Goal: Information Seeking & Learning: Find contact information

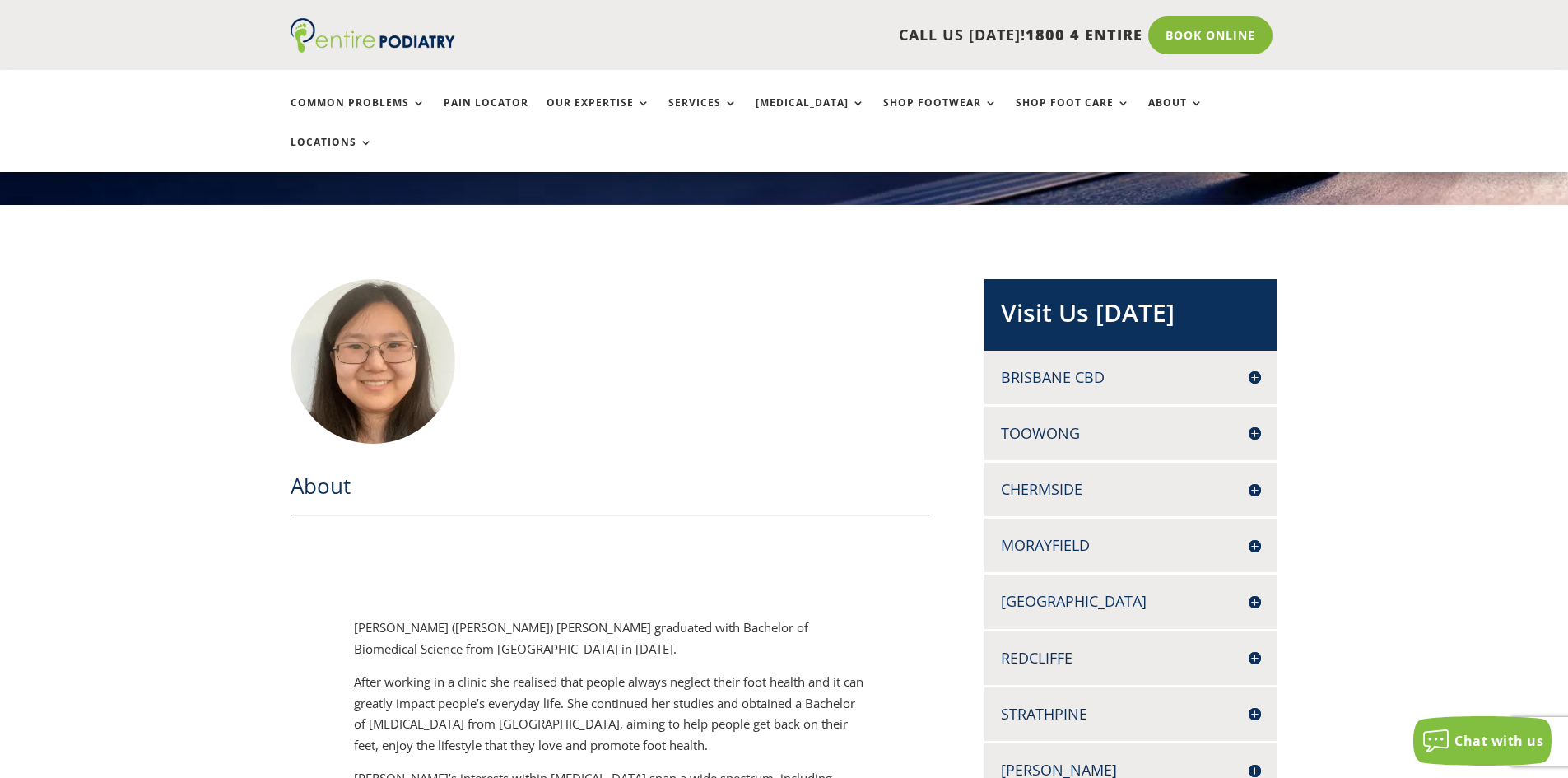
scroll to position [263, 0]
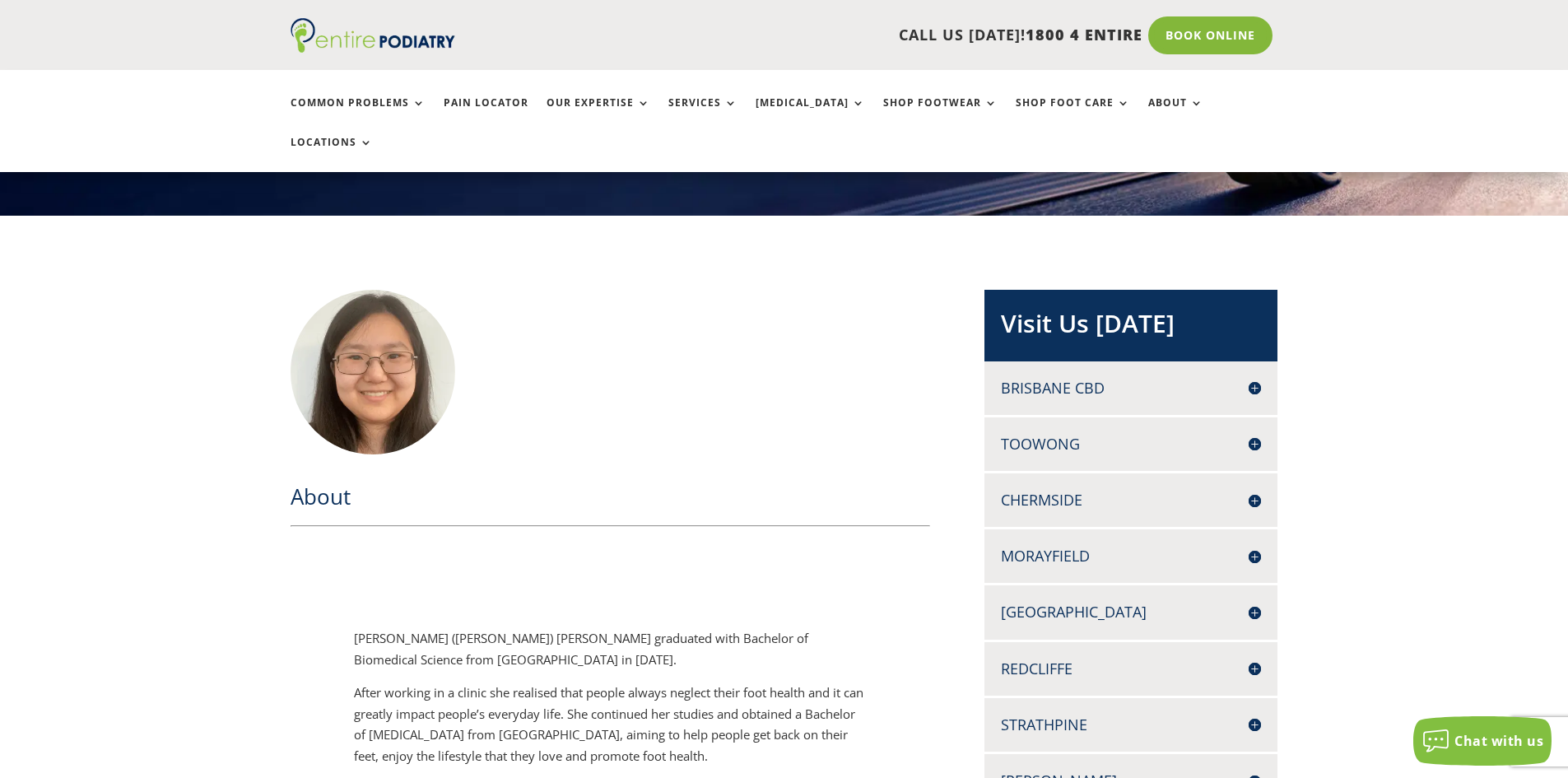
click at [1112, 361] on div "Brisbane CBD LEVEL 13, 97 CREEK ST BRISBANE Q 4000 Phone: 07 3229 9959 Fax: 07 …" at bounding box center [1131, 388] width 293 height 54
click at [1111, 378] on h4 "Brisbane CBD" at bounding box center [1130, 389] width 260 height 20
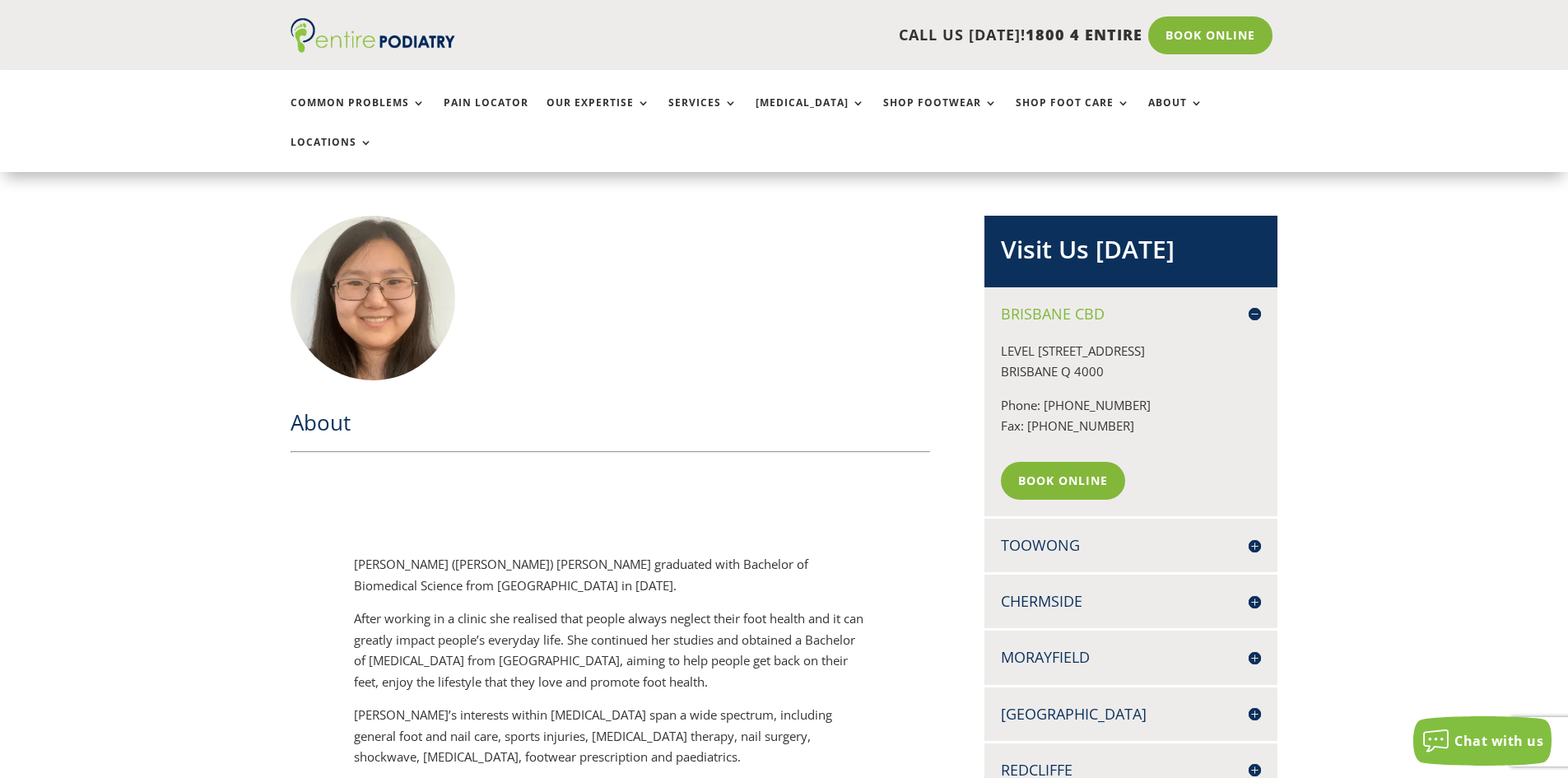
scroll to position [330, 0]
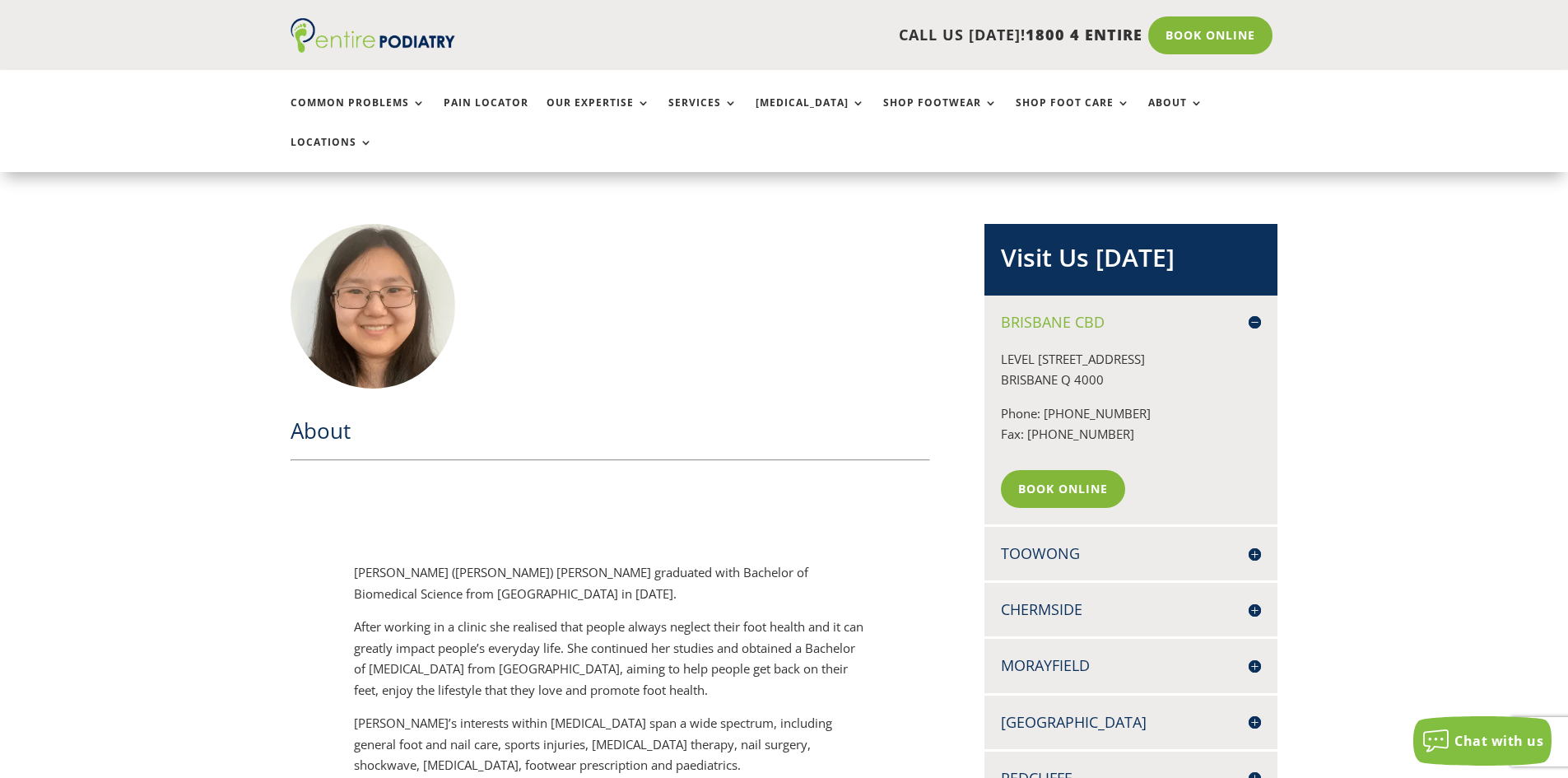
click at [1098, 349] on p "LEVEL 13, 97 CREEK ST BRISBANE Q 4000" at bounding box center [1130, 377] width 260 height 55
click at [1143, 312] on h4 "Brisbane CBD" at bounding box center [1130, 322] width 260 height 20
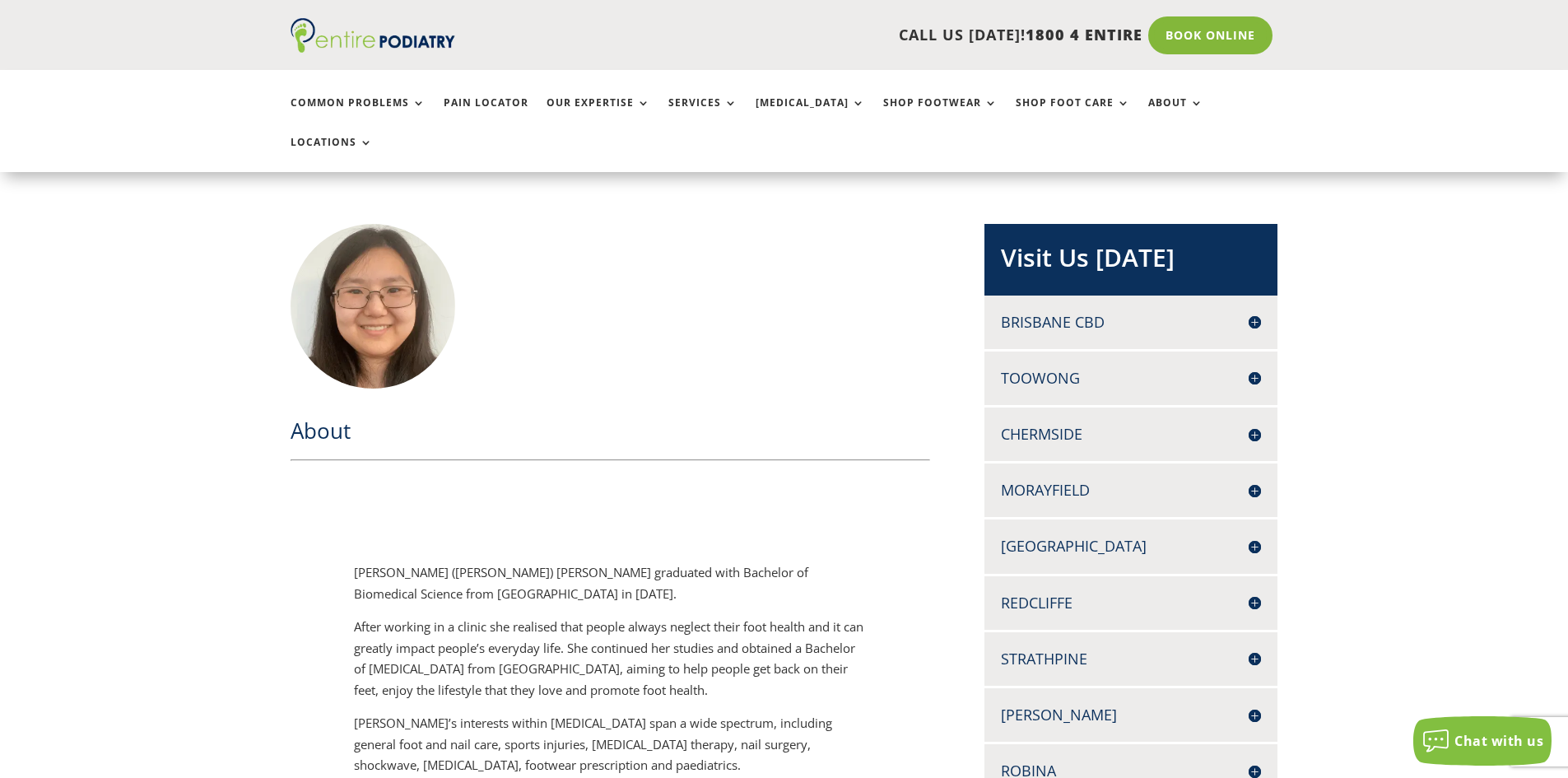
scroll to position [395, 0]
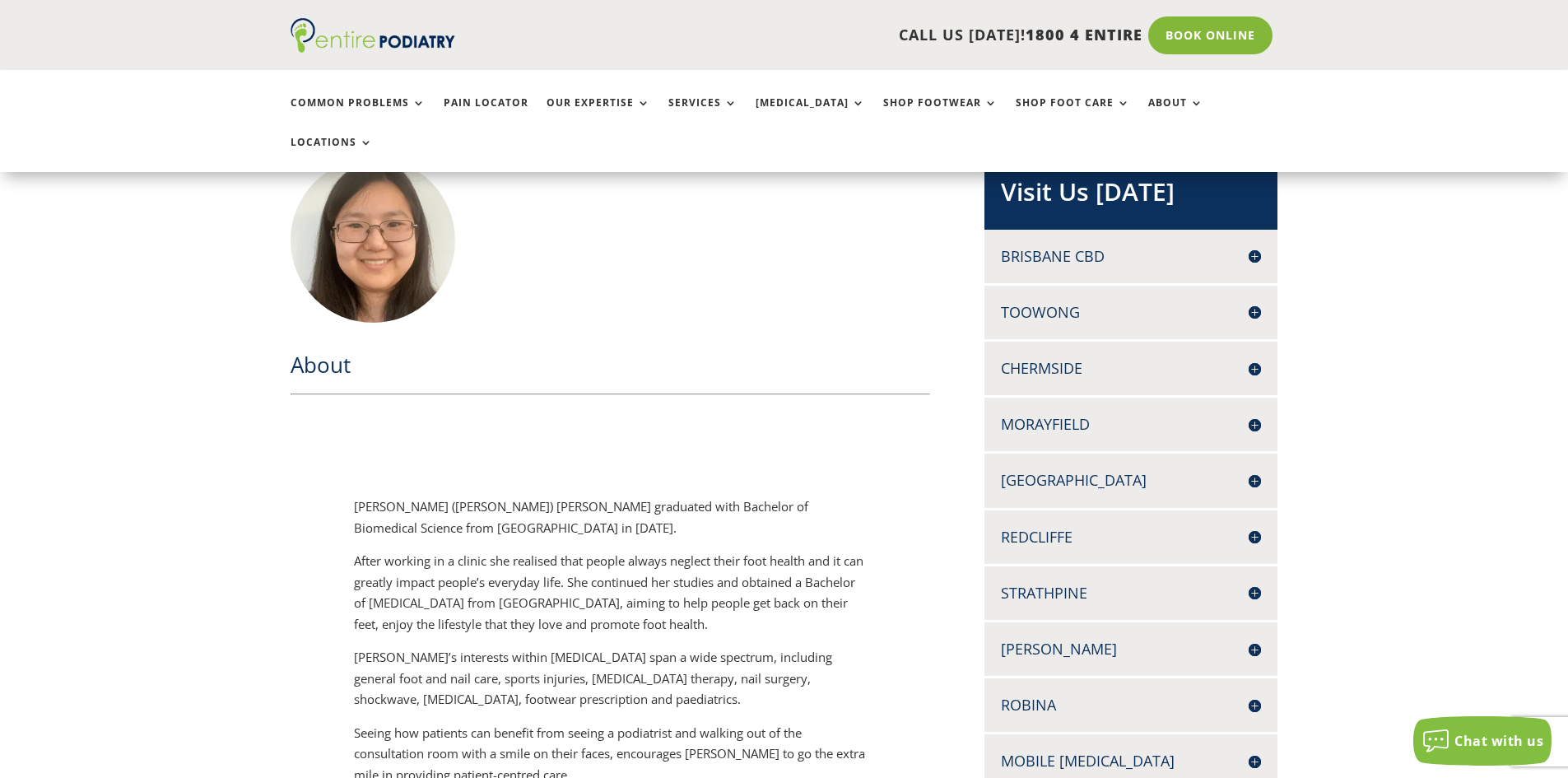
click at [1083, 230] on div "Brisbane CBD LEVEL 13, 97 CREEK ST BRISBANE Q 4000 Phone: 07 3229 9959 Fax: 07 …" at bounding box center [1131, 256] width 293 height 54
click at [1076, 246] on h4 "Brisbane CBD" at bounding box center [1130, 256] width 260 height 20
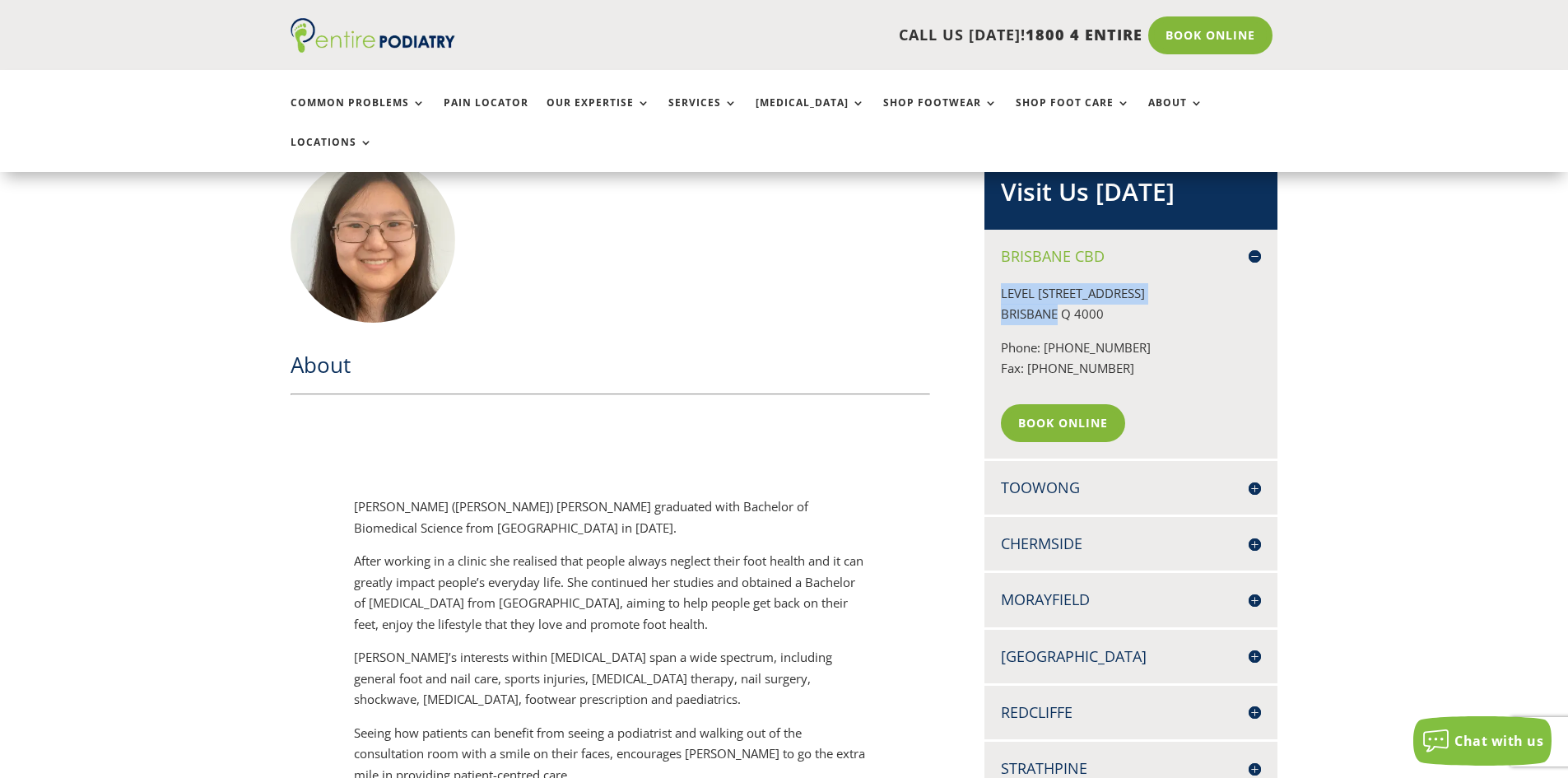
drag, startPoint x: 1002, startPoint y: 256, endPoint x: 1060, endPoint y: 273, distance: 60.4
click at [1060, 283] on p "LEVEL 13, 97 CREEK ST BRISBANE Q 4000" at bounding box center [1130, 310] width 260 height 55
copy p "LEVEL 13, 97 CREEK ST BRISBANE"
click at [1061, 478] on h4 "Toowong" at bounding box center [1130, 488] width 260 height 20
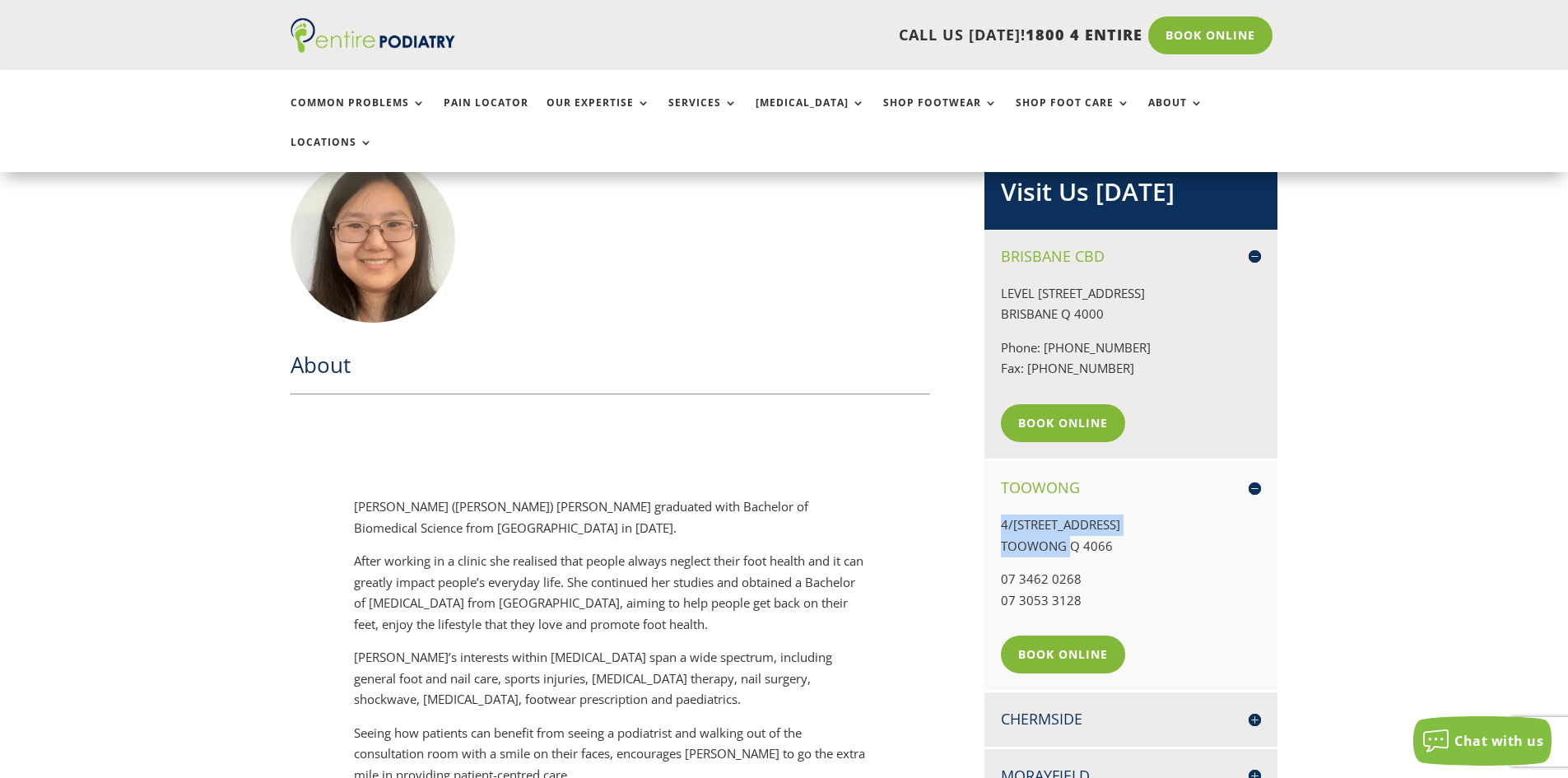
drag, startPoint x: 986, startPoint y: 489, endPoint x: 1070, endPoint y: 509, distance: 86.3
click at [1070, 509] on div "Toowong 4/621 CORONATION DRIVE TOOWONG Q 4066 07 3462 0268 07 3053 3128 Book On…" at bounding box center [1131, 575] width 293 height 229
copy p "4/621 CORONATION DRIVE TOOWONG"
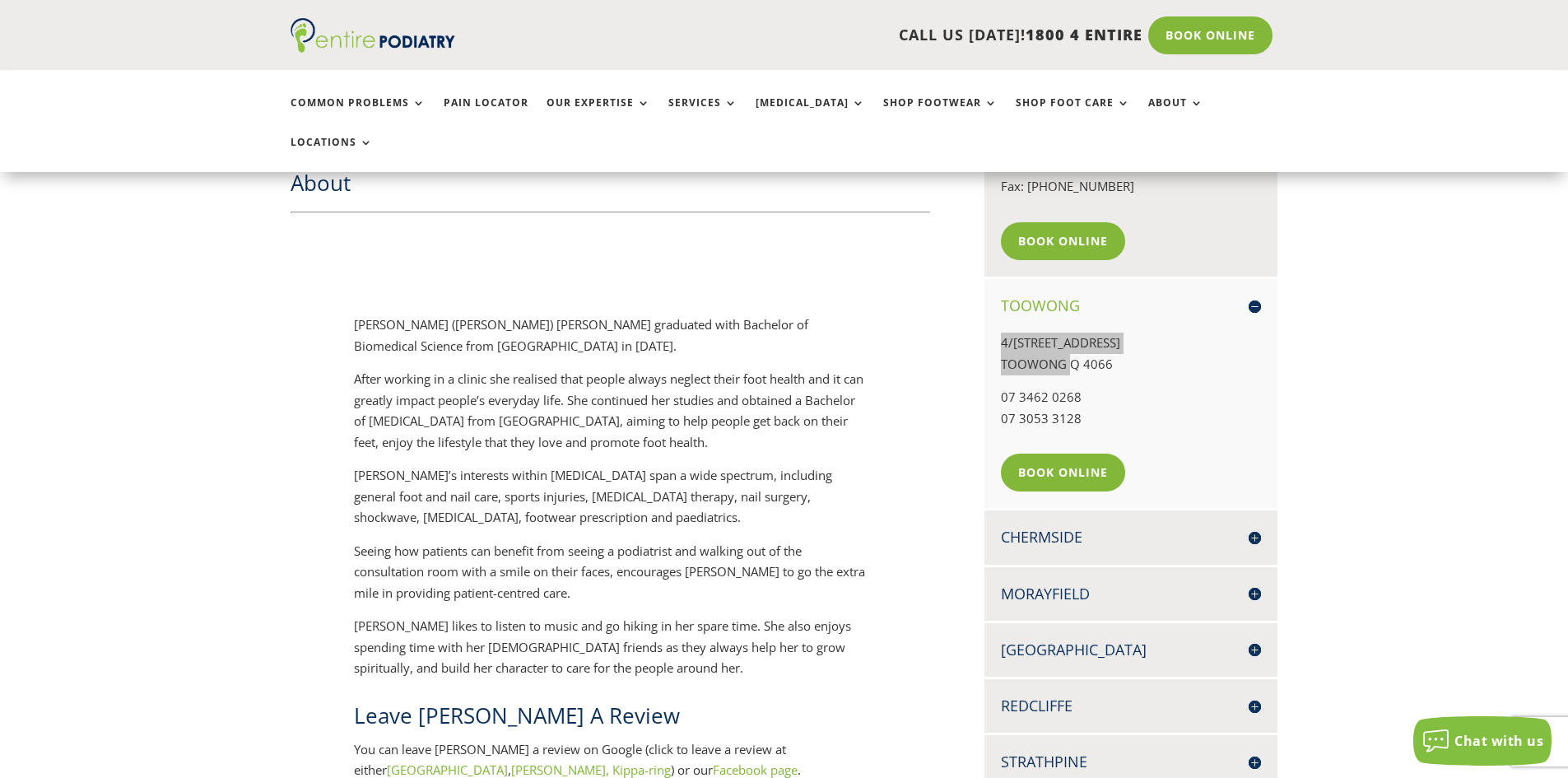
scroll to position [593, 0]
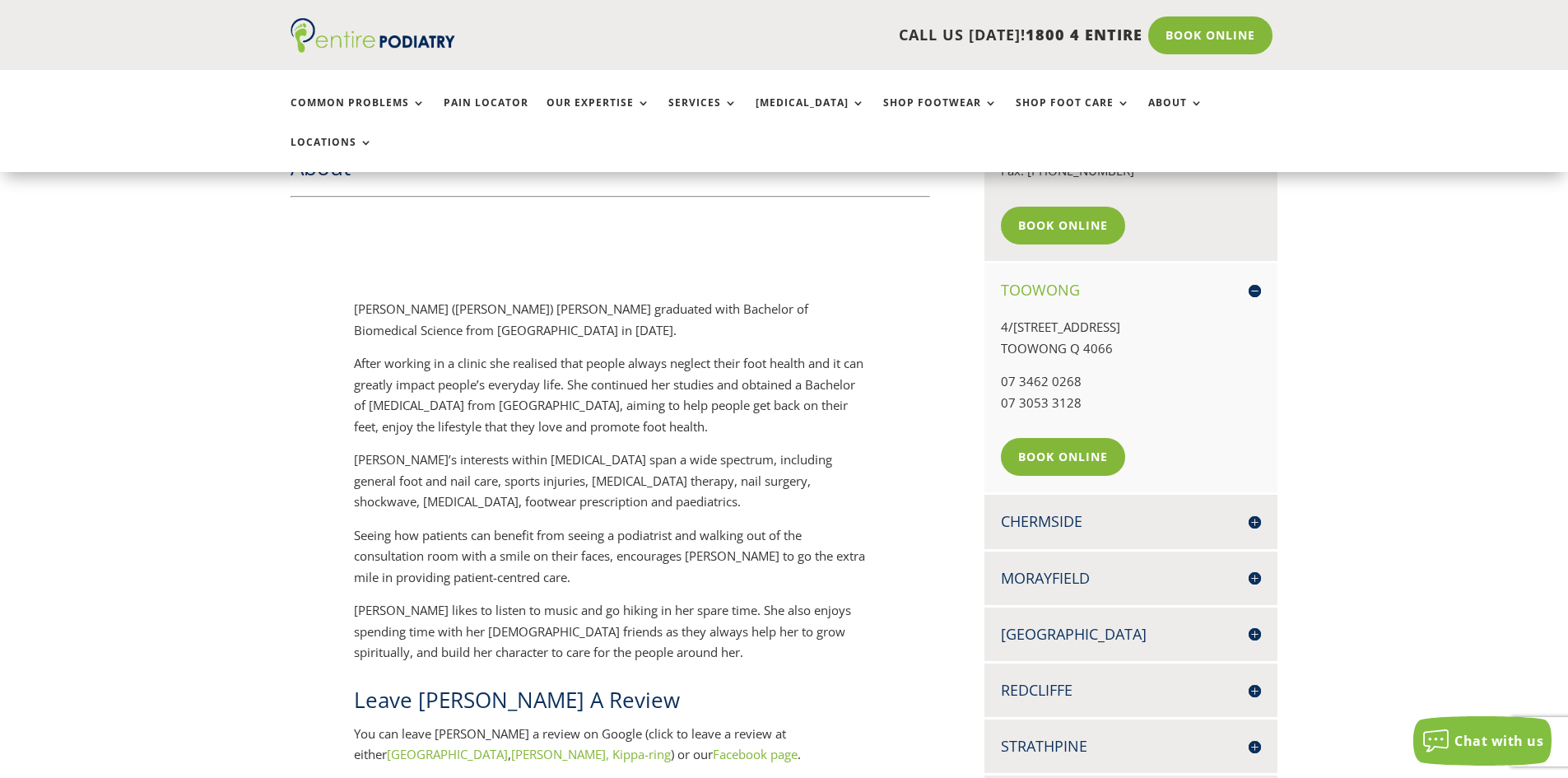
click at [1055, 511] on h4 "Chermside" at bounding box center [1130, 522] width 260 height 20
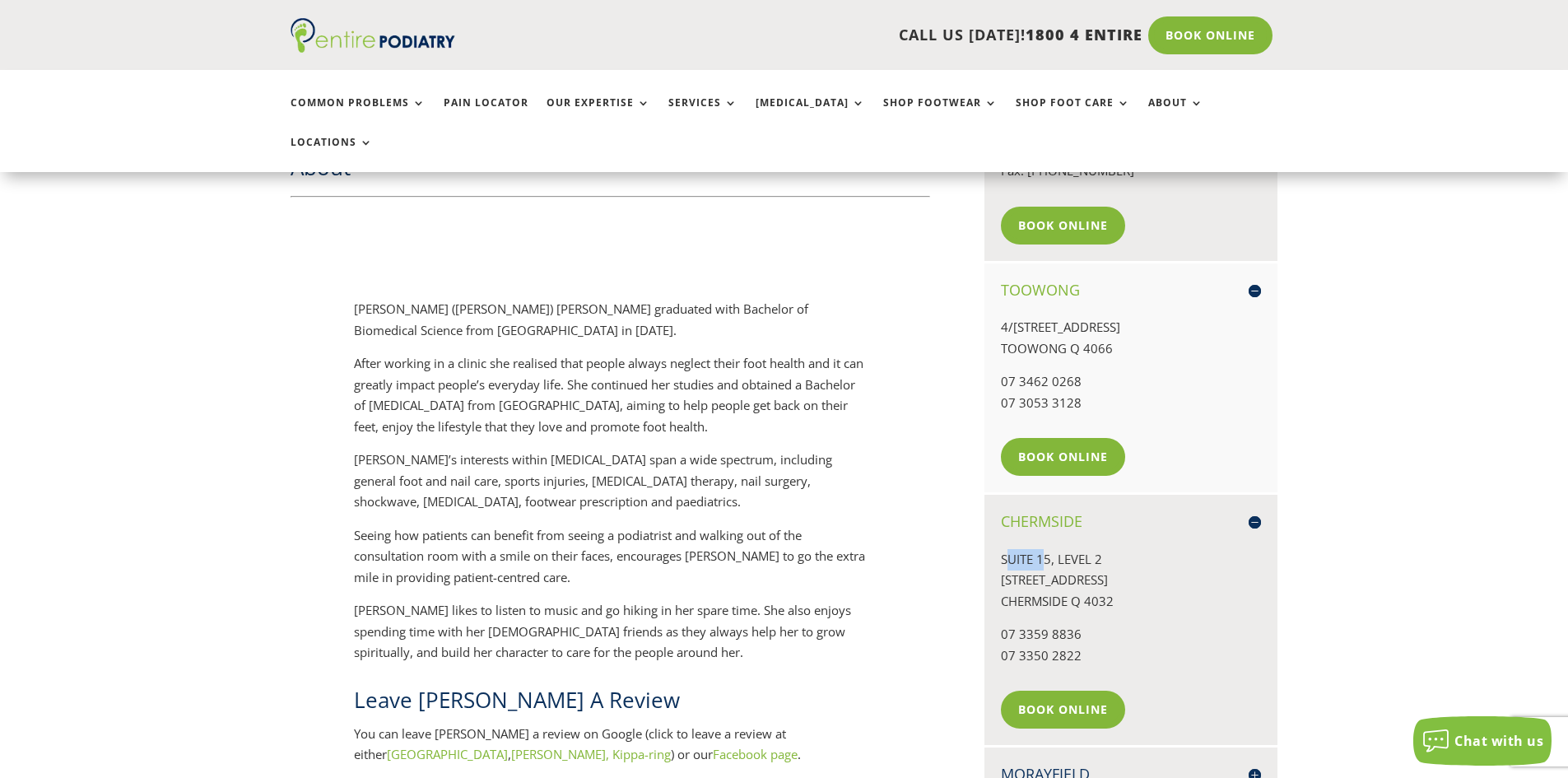
drag, startPoint x: 1008, startPoint y: 507, endPoint x: 1044, endPoint y: 515, distance: 36.9
click at [1044, 533] on div "SUITE 15, LEVEL 2 956 GYMPIE ROAD CHERMSIDE Q 4032 07 3359 8836 07 3350 2822 Bo…" at bounding box center [1130, 631] width 260 height 197
click at [992, 520] on div "Chermside SUITE 15, LEVEL 2 956 GYMPIE ROAD CHERMSIDE Q 4032 07 3359 8836 07 33…" at bounding box center [1131, 620] width 293 height 251
drag, startPoint x: 997, startPoint y: 514, endPoint x: 1065, endPoint y: 560, distance: 82.1
click at [1065, 560] on div "Chermside SUITE 15, LEVEL 2 956 GYMPIE ROAD CHERMSIDE Q 4032 07 3359 8836 07 33…" at bounding box center [1131, 620] width 293 height 251
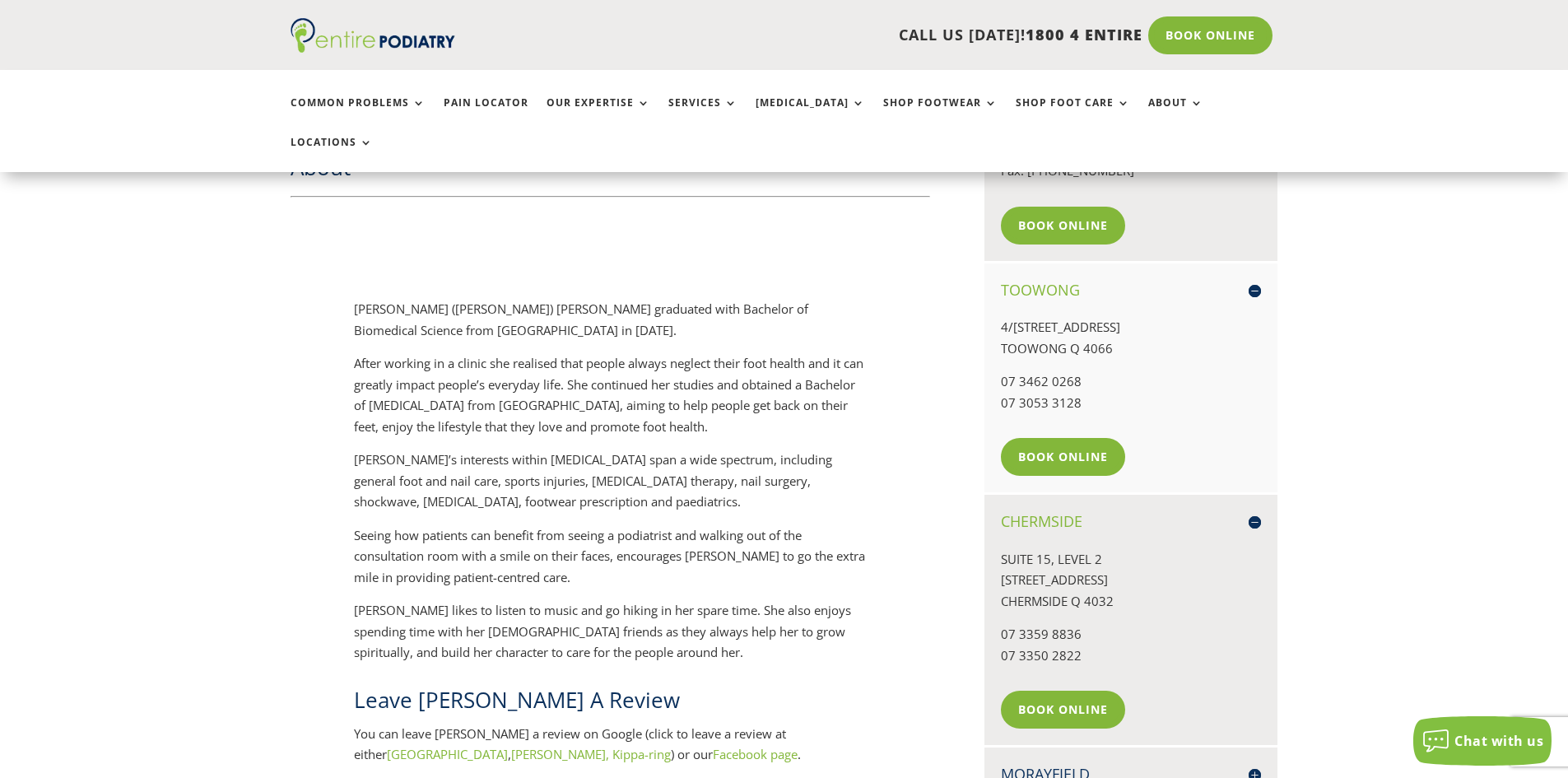
click at [1067, 556] on p "SUITE 15, LEVEL 2 956 GYMPIE ROAD CHERMSIDE Q 4032" at bounding box center [1130, 587] width 260 height 76
click at [1071, 562] on p "SUITE 15, LEVEL 2 956 GYMPIE ROAD CHERMSIDE Q 4032" at bounding box center [1130, 587] width 260 height 76
drag, startPoint x: 1068, startPoint y: 565, endPoint x: 978, endPoint y: 495, distance: 114.0
click at [997, 522] on div "Chermside SUITE 15, LEVEL 2 956 GYMPIE ROAD CHERMSIDE Q 4032 07 3359 8836 07 33…" at bounding box center [1131, 620] width 293 height 251
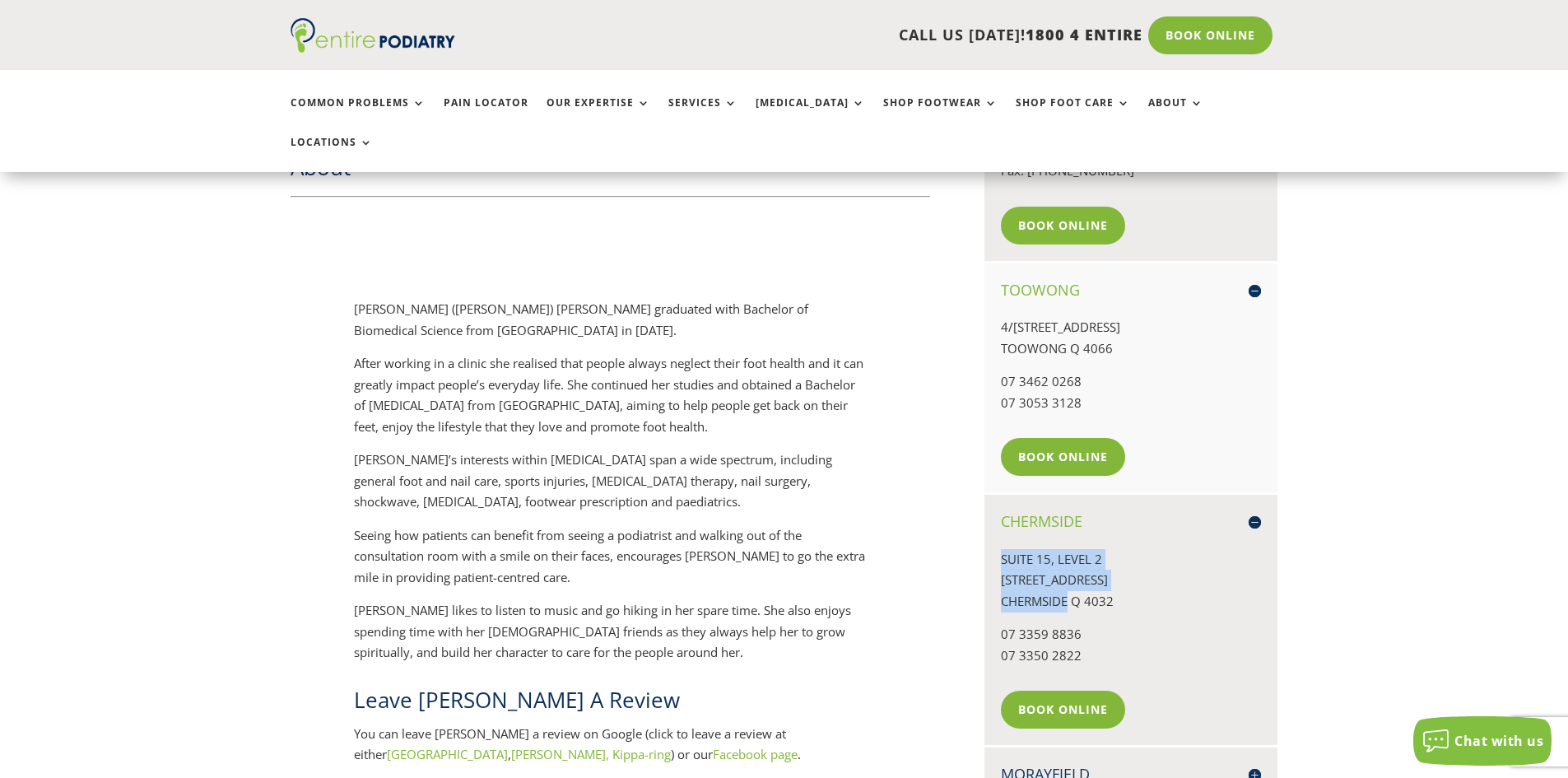
copy p "SUITE 15, LEVEL 2 956 GYMPIE ROAD CHERMSIDE"
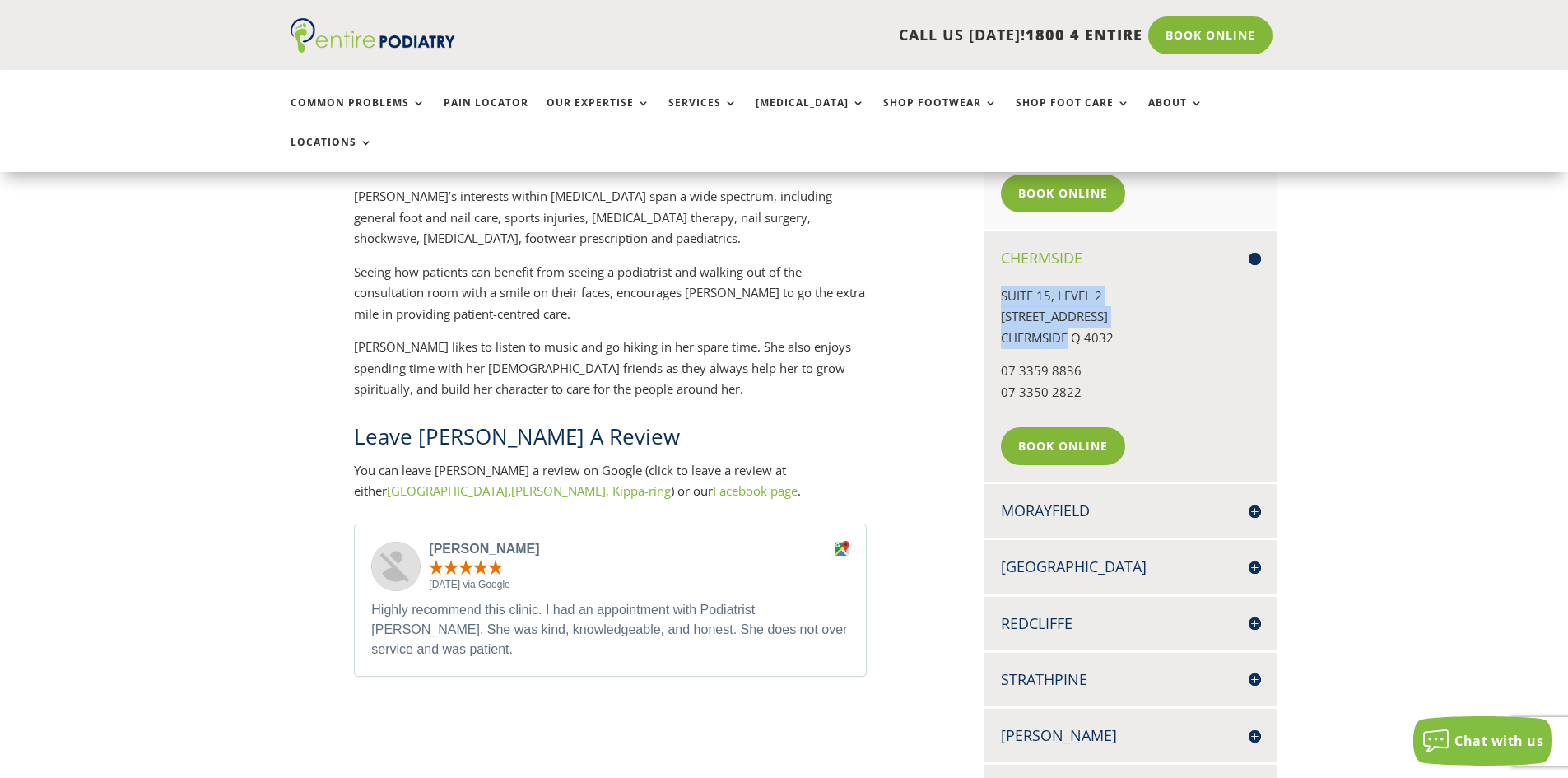
click at [1060, 484] on div "Morayfield UNIT 5C, MORAYFIELD GARDENS 197 MORAYFIELD ROAD MORAYFIELD Q 4506 07…" at bounding box center [1131, 510] width 293 height 54
click at [1055, 501] on h4 "Morayfield" at bounding box center [1130, 511] width 260 height 20
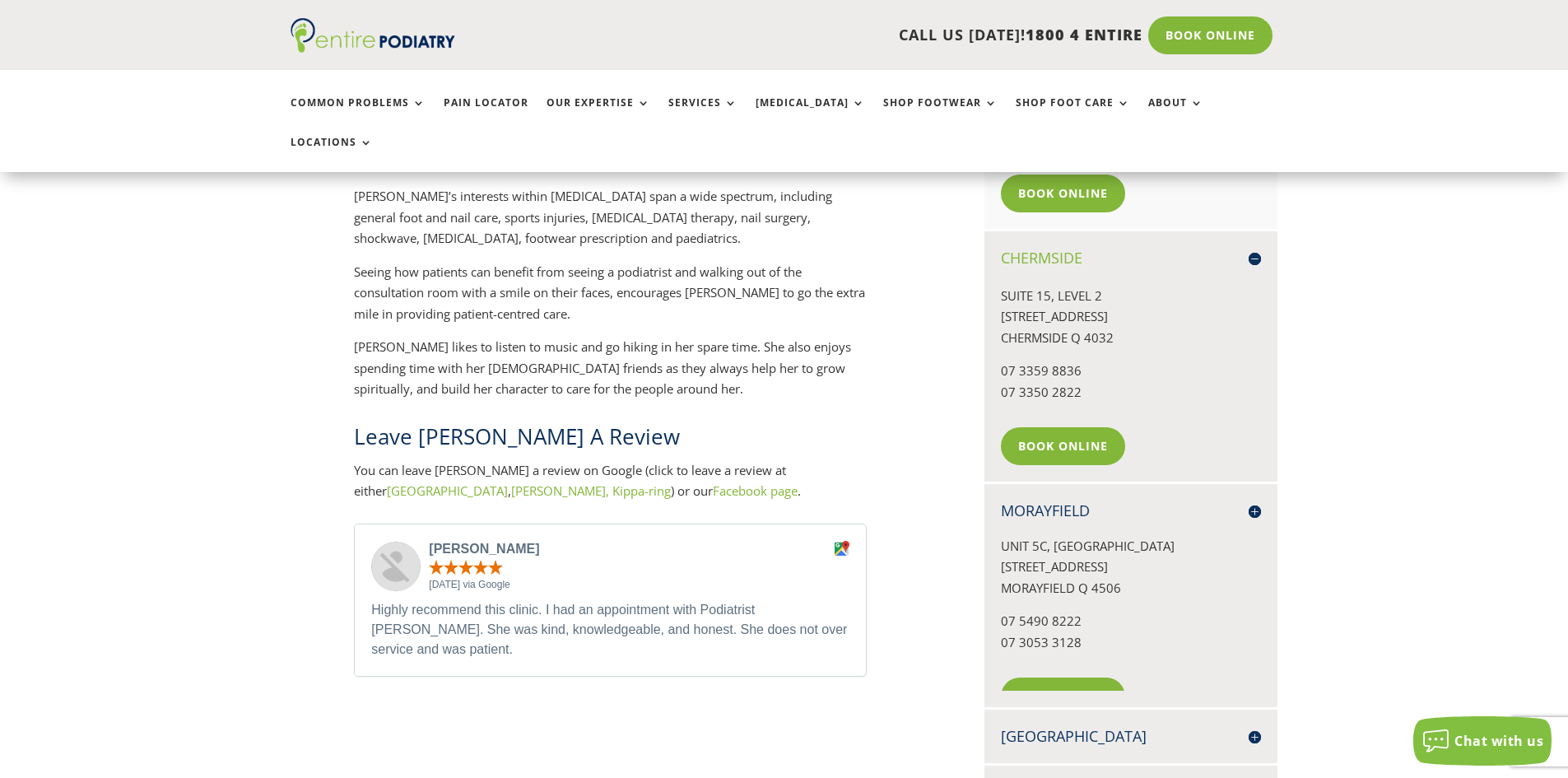
scroll to position [988, 0]
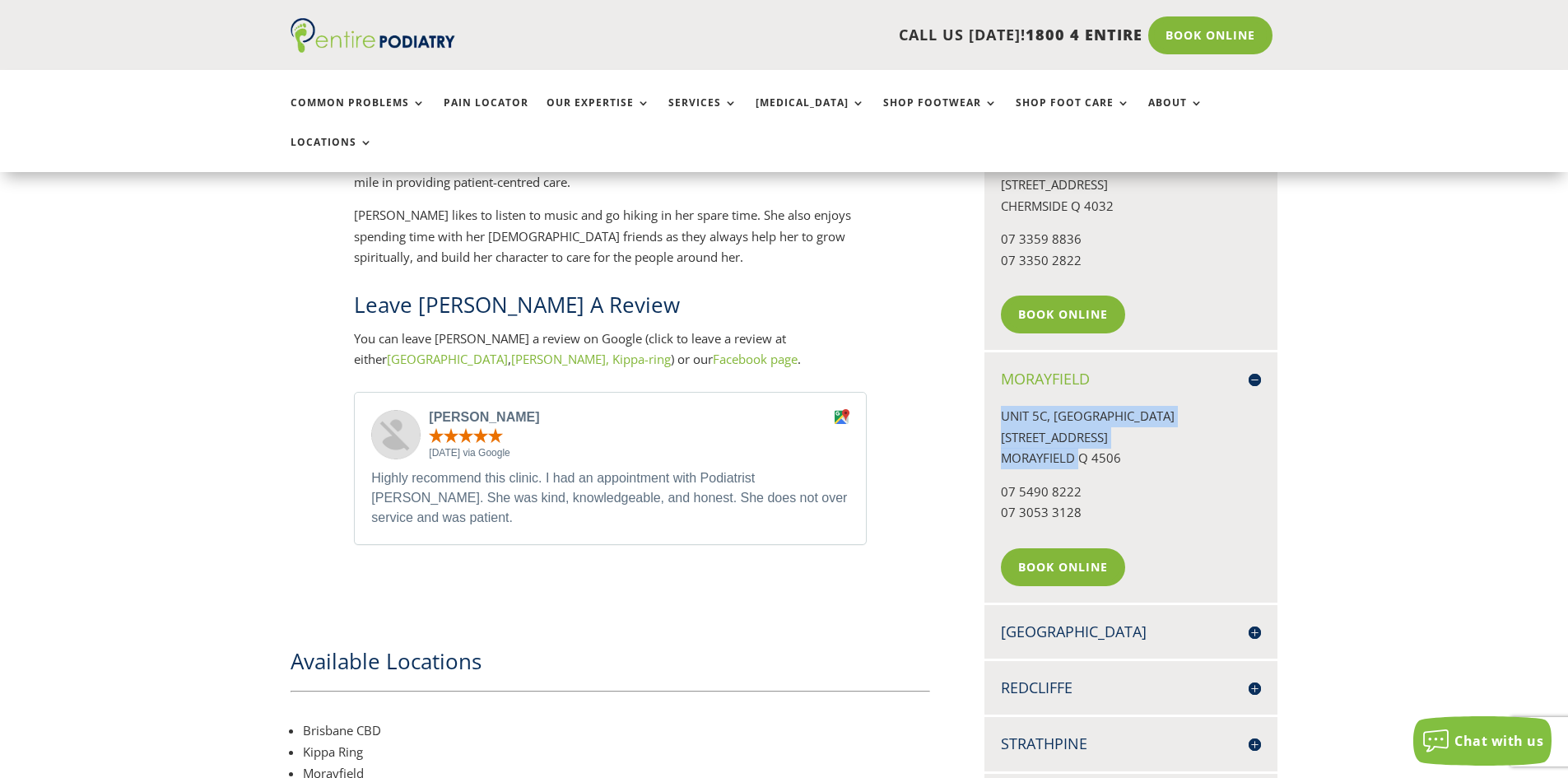
drag, startPoint x: 1005, startPoint y: 379, endPoint x: 1083, endPoint y: 416, distance: 86.3
click at [1083, 416] on p "UNIT 5C, MORAYFIELD GARDENS 197 MORAYFIELD ROAD MORAYFIELD Q 4506" at bounding box center [1130, 443] width 260 height 76
copy p "UNIT 5C, MORAYFIELD GARDENS 197 MORAYFIELD ROAD MORAYFIELD"
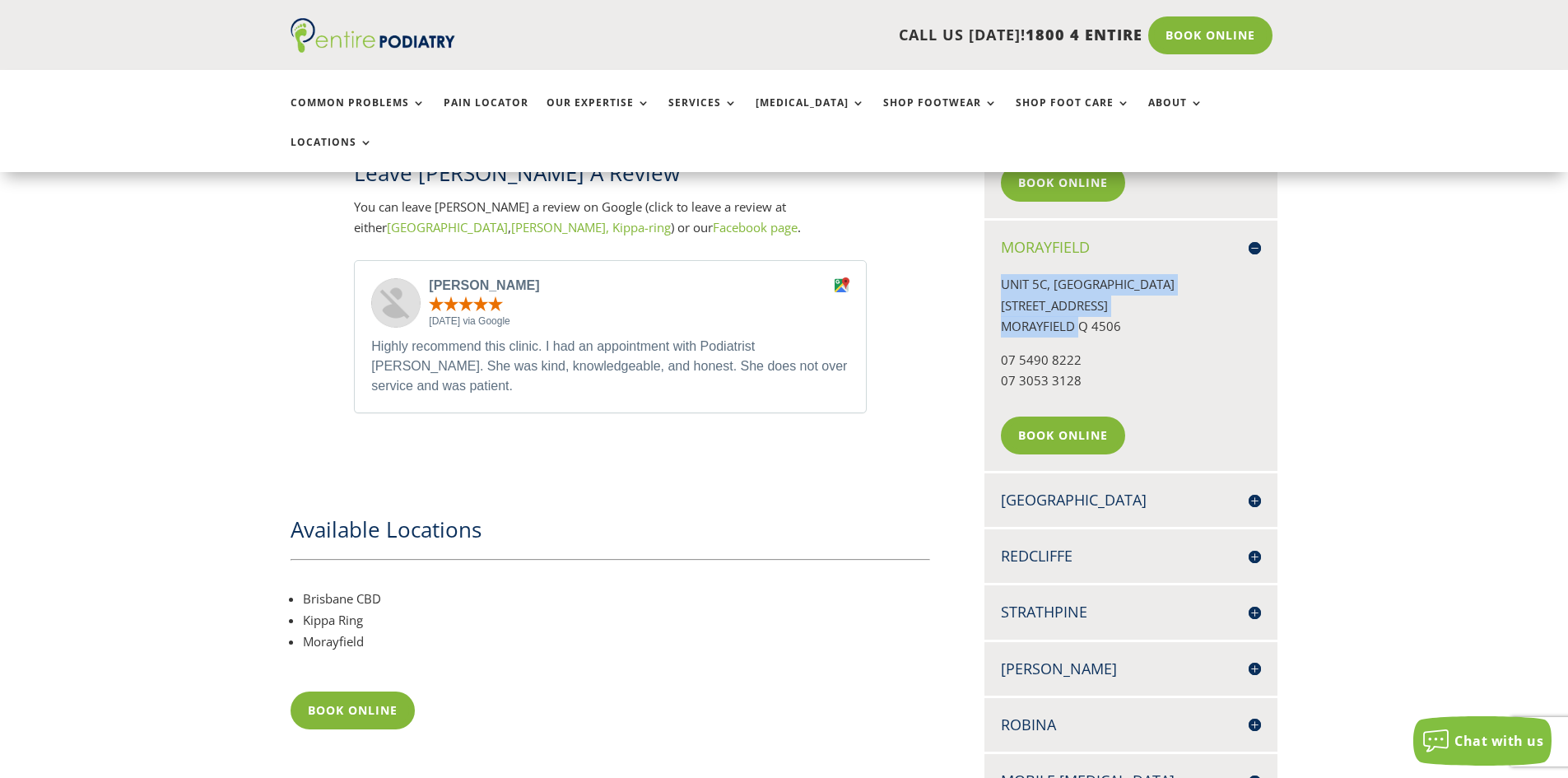
click at [1106, 474] on div "North Lakes 1051B/1 N LAKES DRIVE NORTH LAKES MANGO HILL Q 4509 07 3491 6099 07…" at bounding box center [1131, 500] width 293 height 54
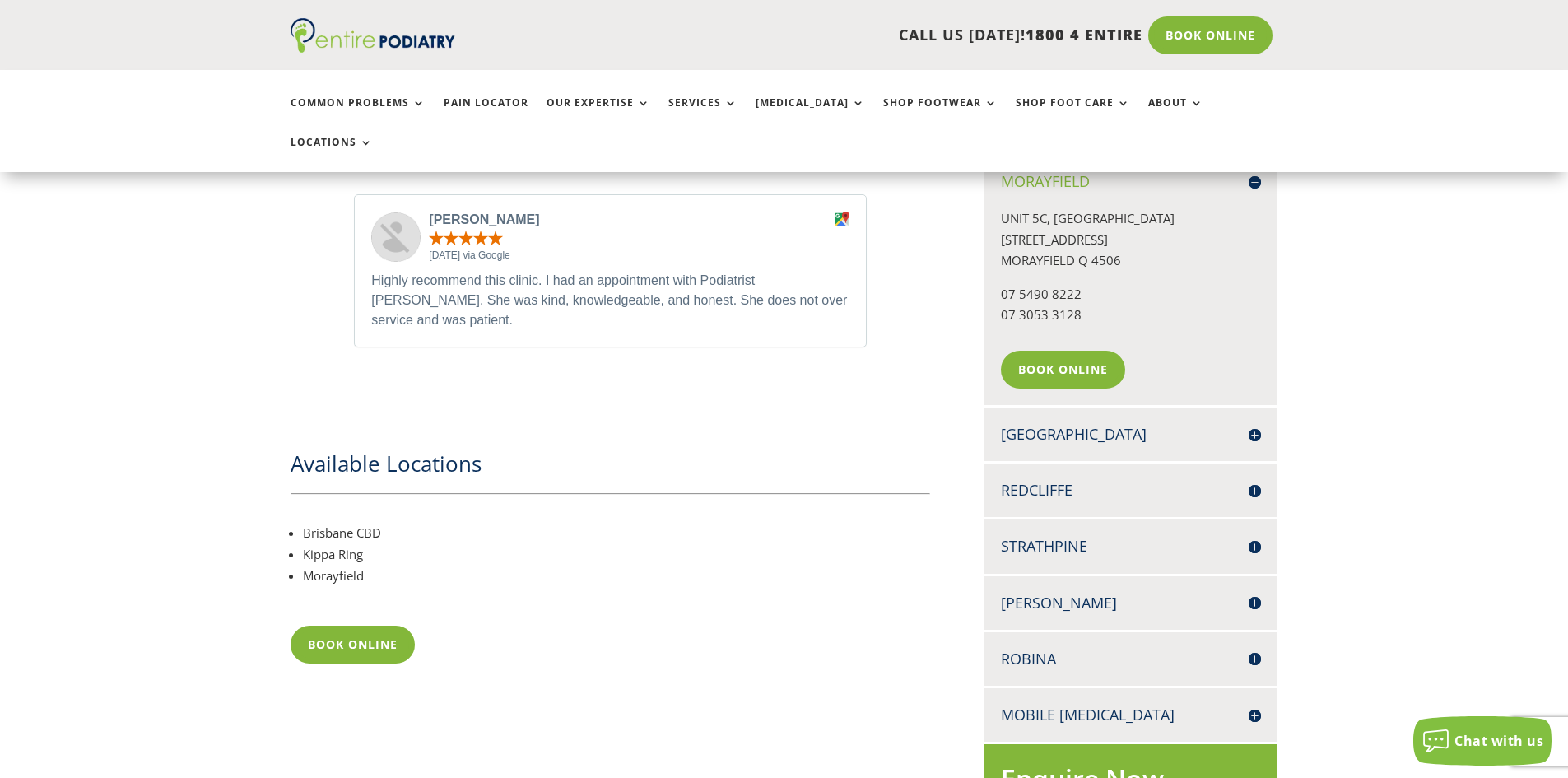
click at [1040, 424] on h4 "[GEOGRAPHIC_DATA]" at bounding box center [1130, 435] width 260 height 20
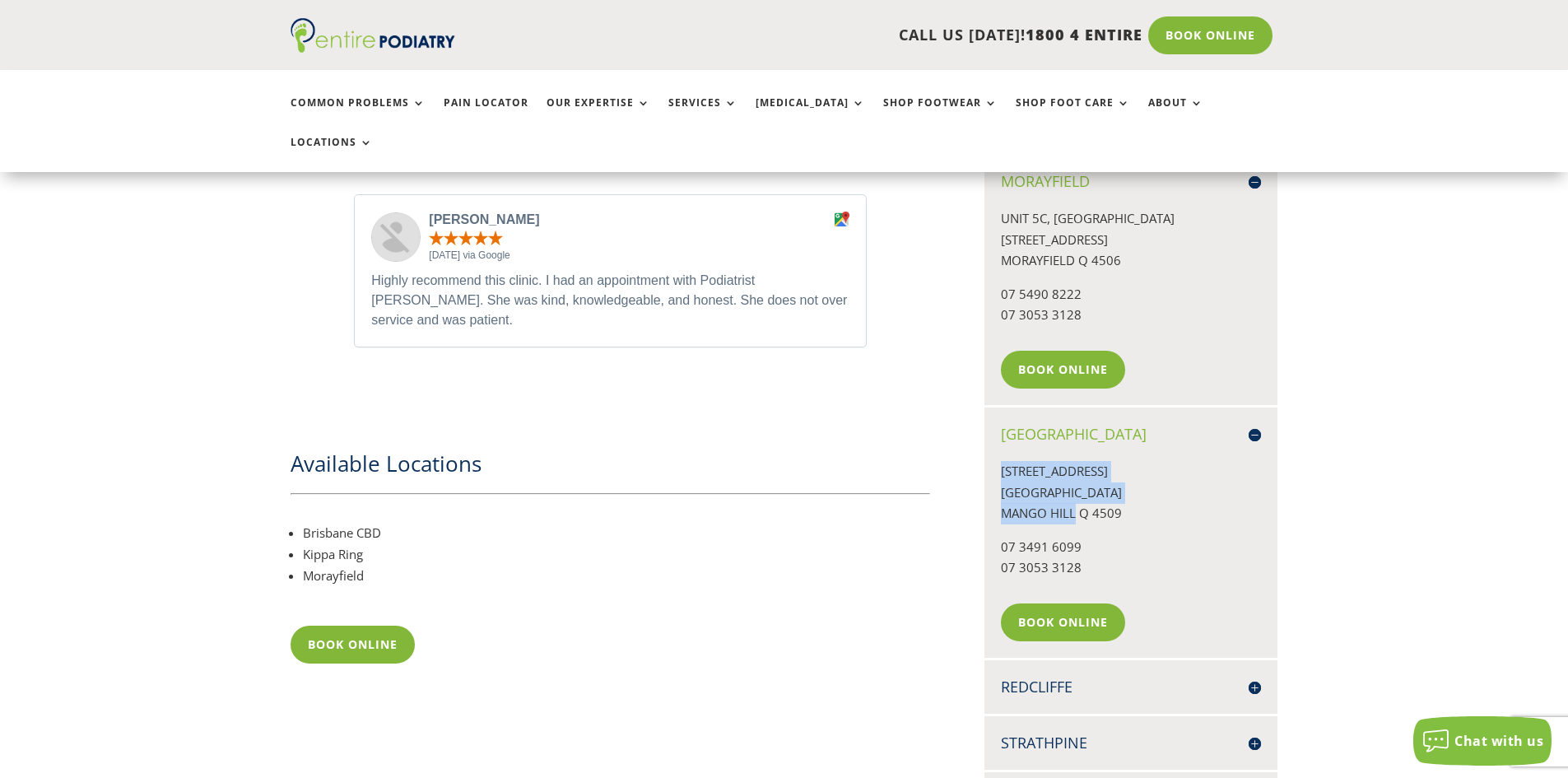
drag, startPoint x: 996, startPoint y: 427, endPoint x: 1078, endPoint y: 466, distance: 90.8
click at [1078, 466] on div "North Lakes 1051B/1 N LAKES DRIVE NORTH LAKES MANGO HILL Q 4509 07 3491 6099 07…" at bounding box center [1131, 533] width 293 height 251
copy p "1051B/1 N LAKES DRIVE NORTH LAKES MANGO HILL"
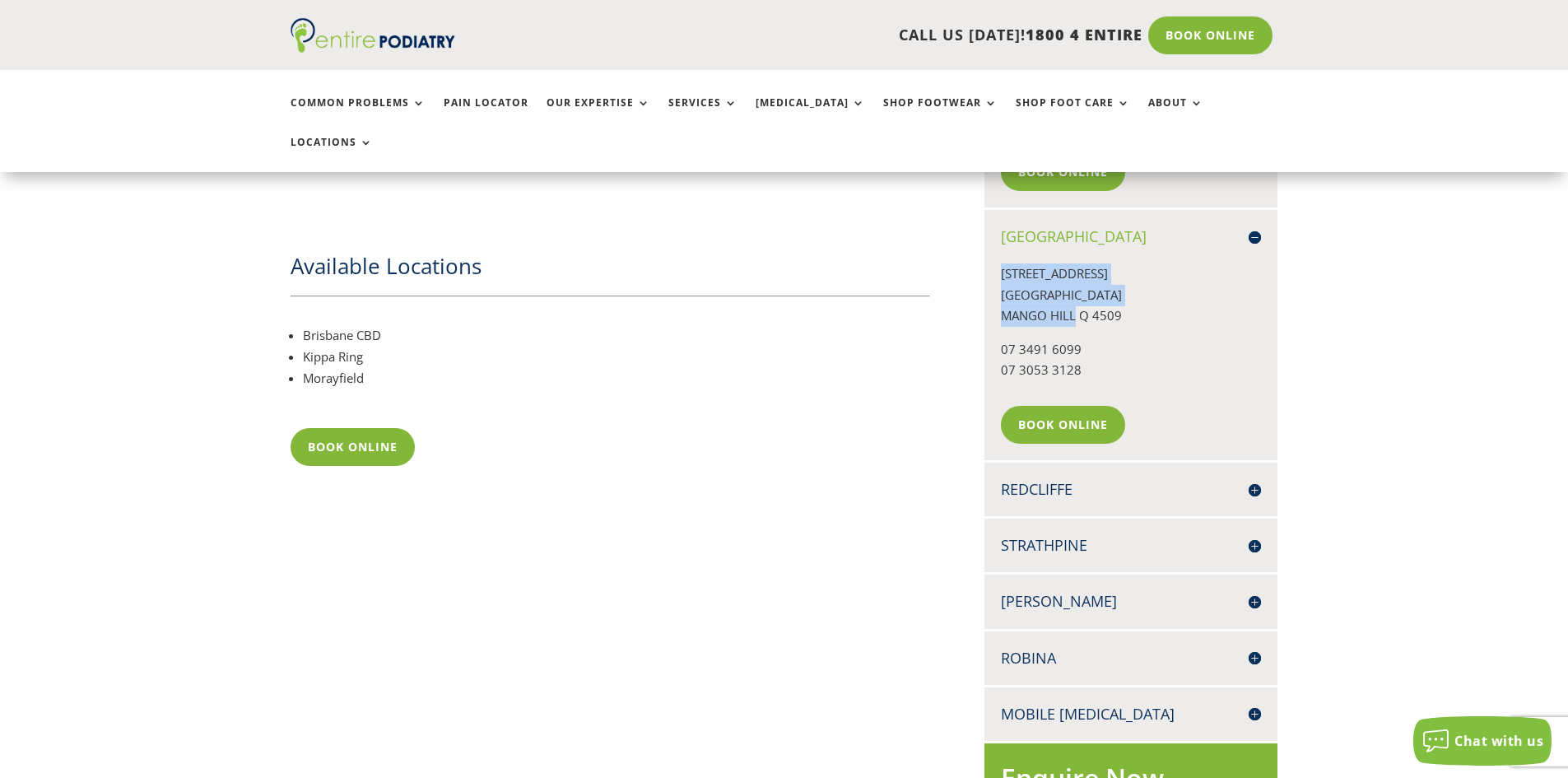
click at [1048, 480] on h4 "Redcliffe" at bounding box center [1130, 490] width 260 height 20
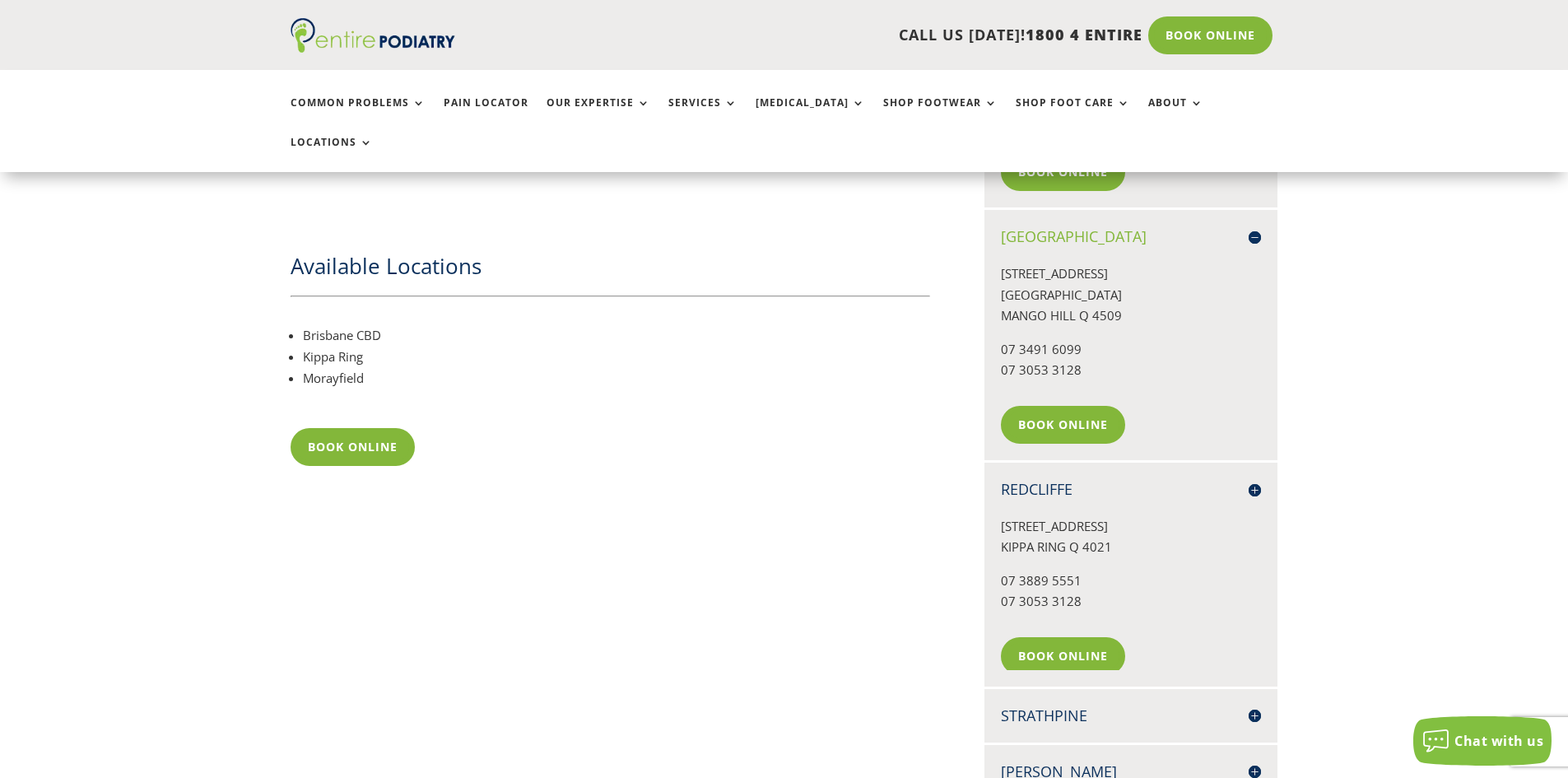
scroll to position [1449, 0]
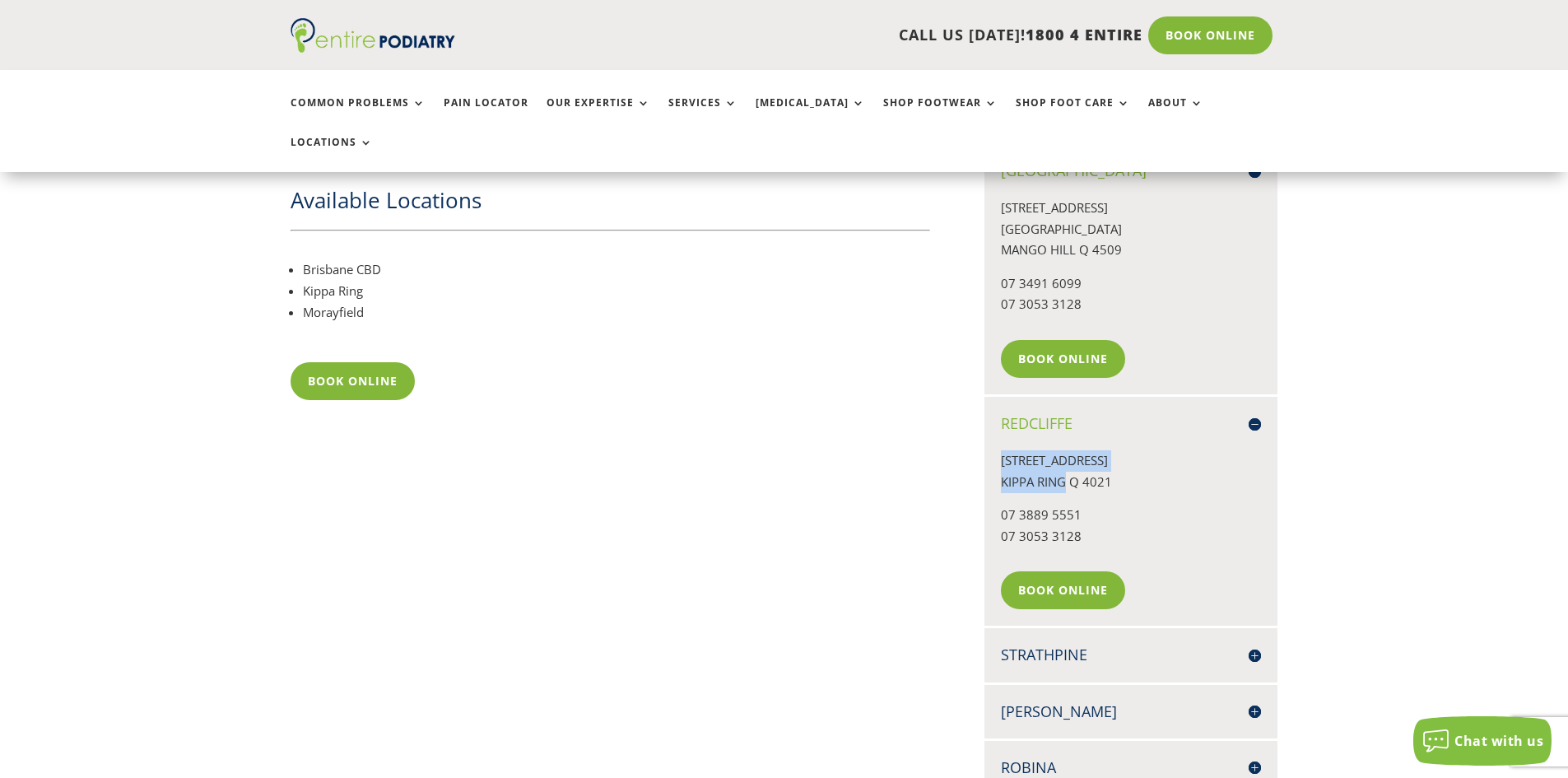
drag, startPoint x: 982, startPoint y: 412, endPoint x: 1069, endPoint y: 439, distance: 91.1
click at [1069, 439] on div "About Heidi (Tsz Hei) Cheng graduated with Bachelor of Biomedical Science from …" at bounding box center [784, 165] width 988 height 2174
copy p "2 Dorall Street KIPPA RING"
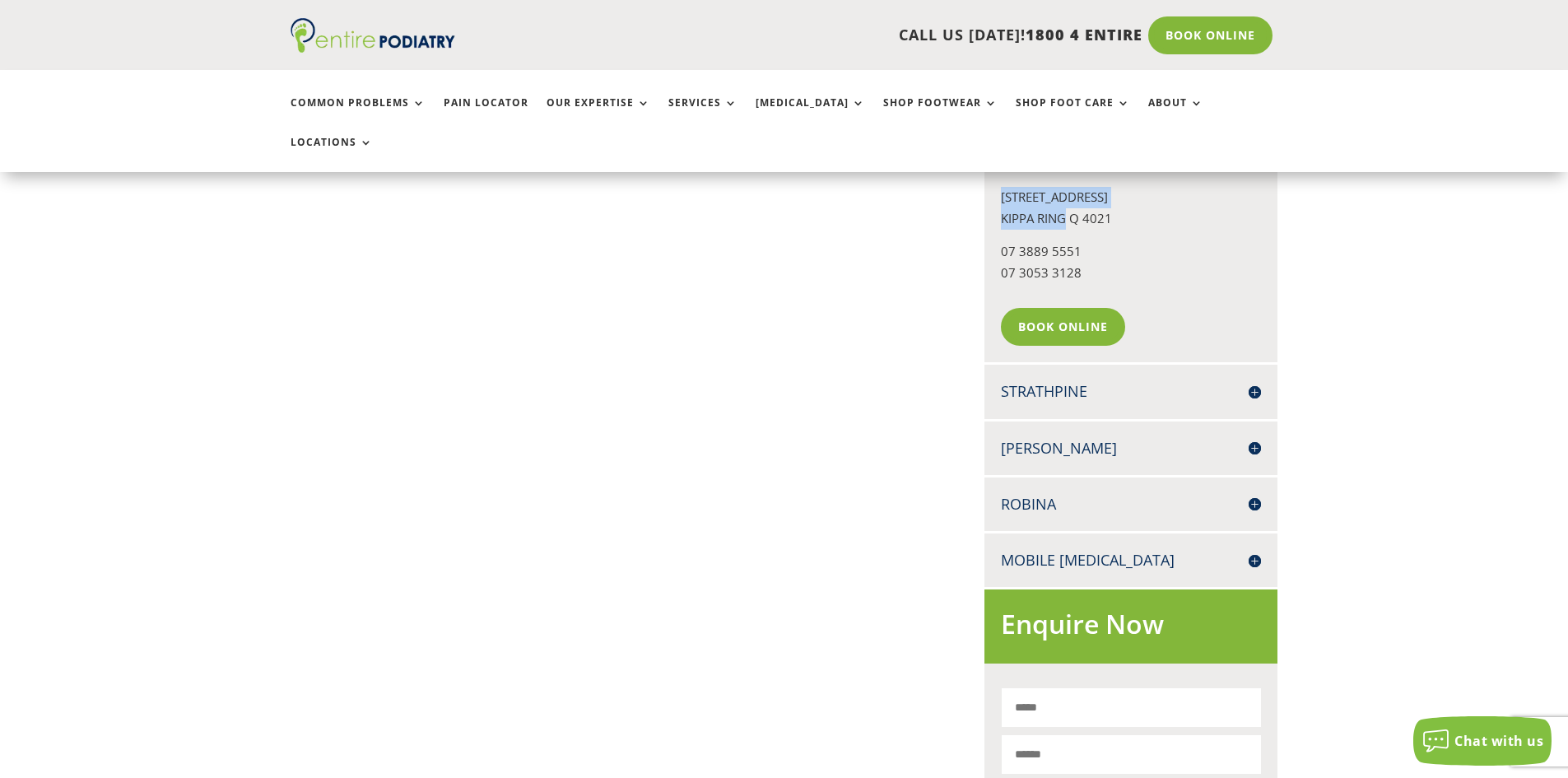
click at [1057, 381] on h4 "Strathpine" at bounding box center [1130, 391] width 260 height 20
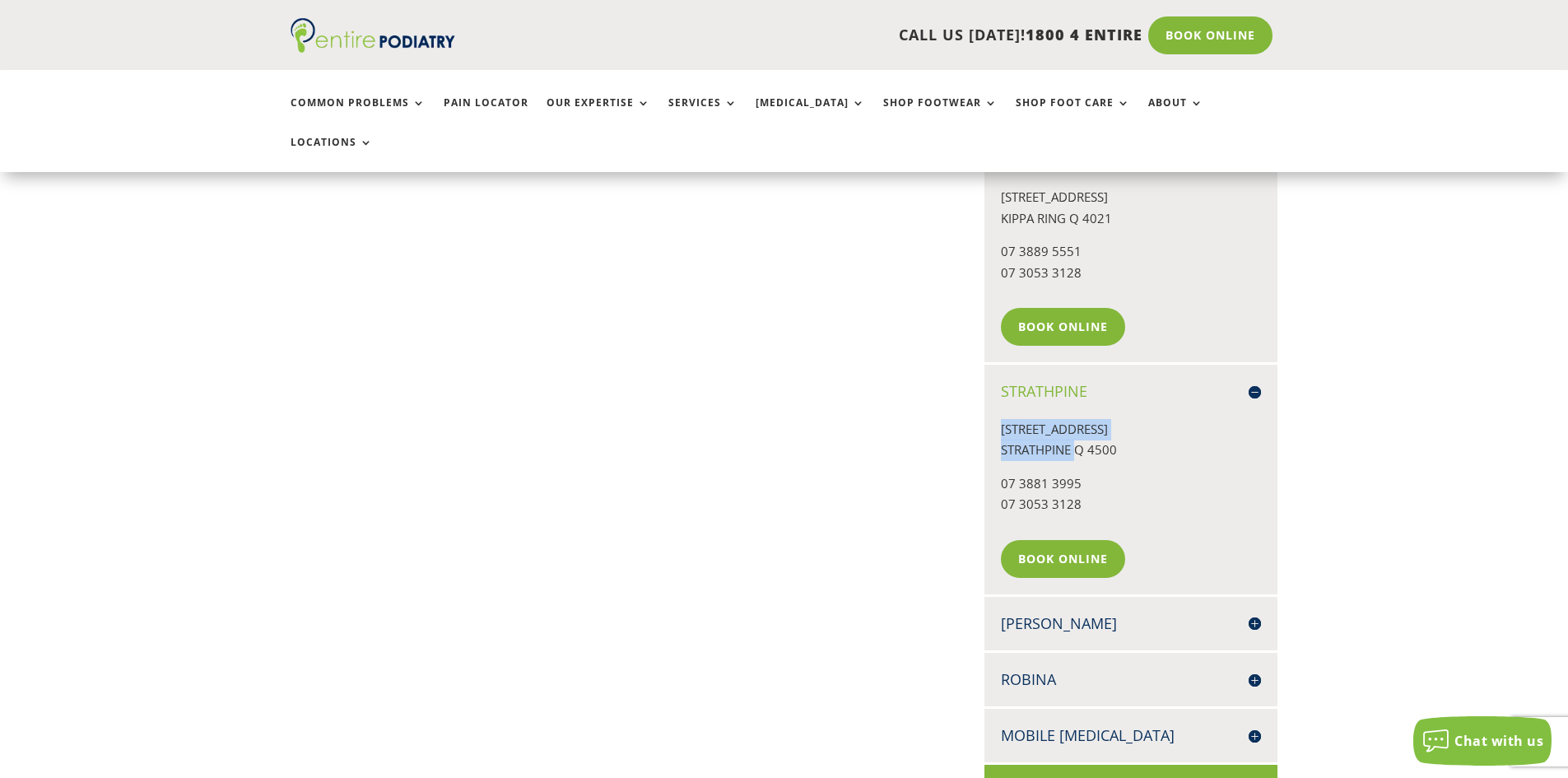
drag, startPoint x: 999, startPoint y: 383, endPoint x: 1075, endPoint y: 407, distance: 79.7
click at [1075, 407] on div "Strathpine UNIT 1, 427 GYMPIE ROAD STRATHPINE Q 4500 07 3881 3995 07 3053 3128 …" at bounding box center [1131, 479] width 293 height 229
copy p "UNIT 1, 427 GYMPIE ROAD STRATHPINE"
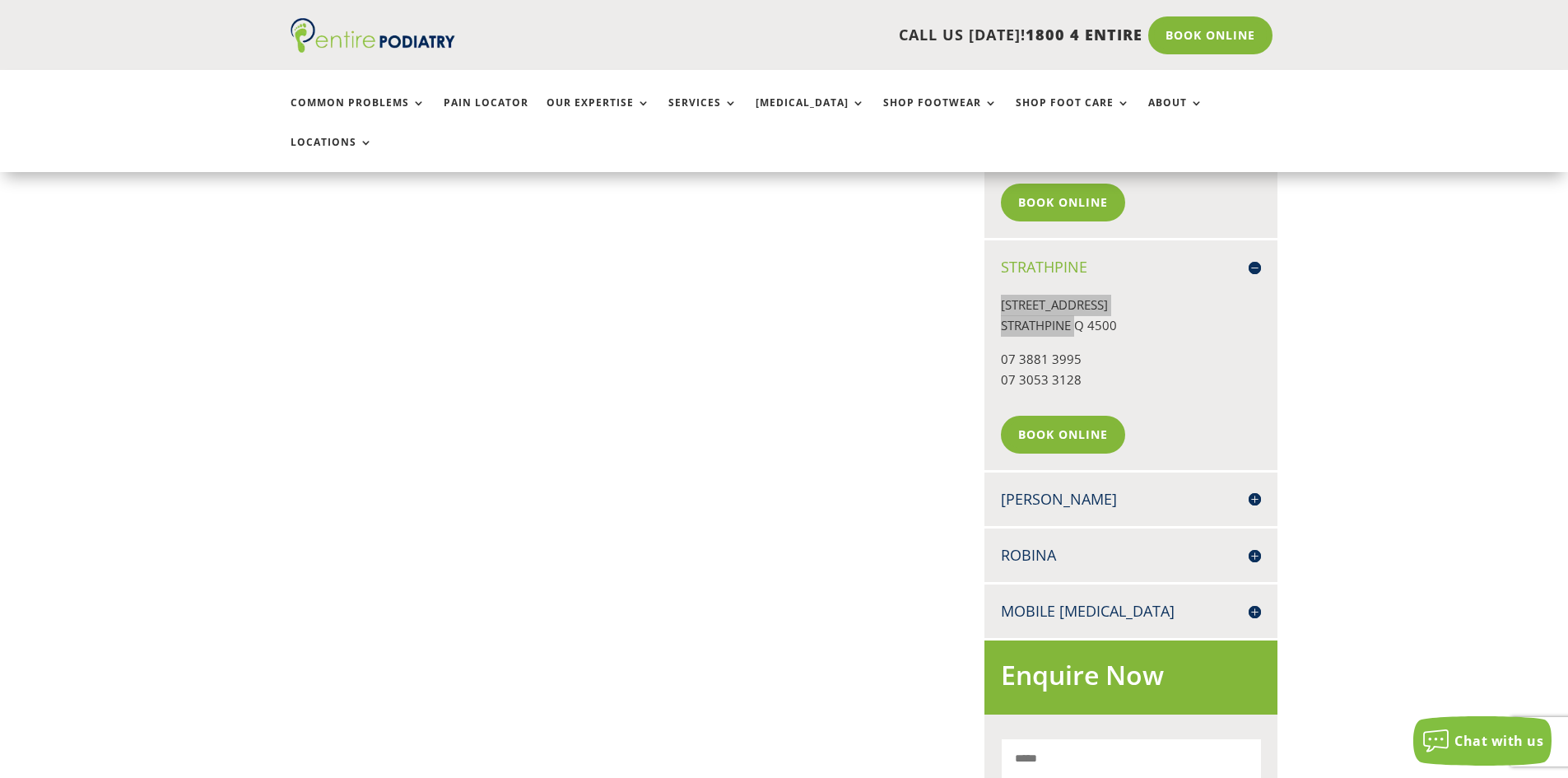
scroll to position [1845, 0]
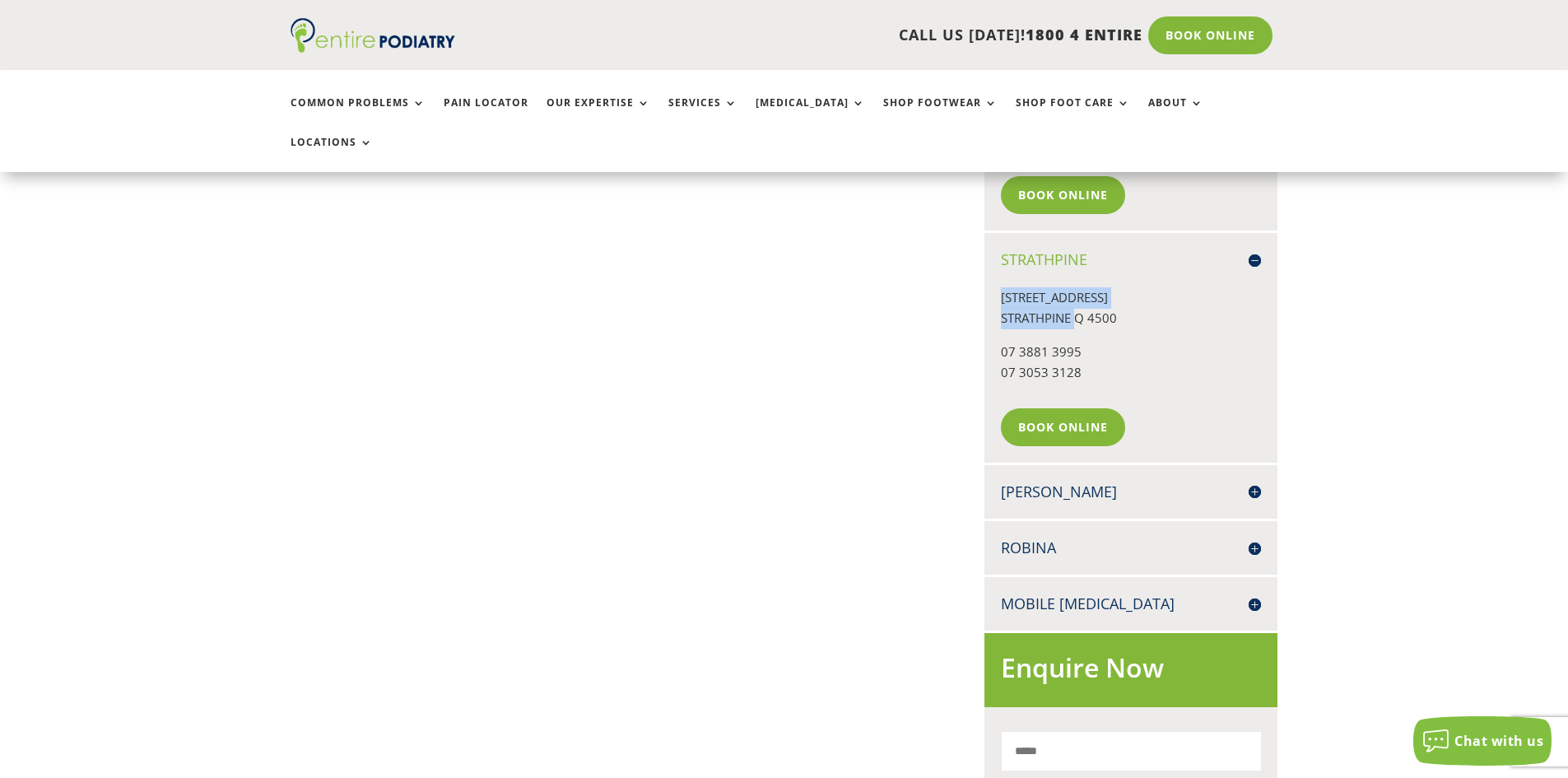
click at [1041, 466] on div "Logan SHOP 1 1 WEMBLEY ROAD LOGAN CENTRAL Q 4114 07 3299 2222 07 3053 3128 Book…" at bounding box center [1131, 492] width 293 height 54
click at [1041, 465] on div "Logan SHOP 1 1 WEMBLEY ROAD LOGAN CENTRAL Q 4114 07 3299 2222 07 3053 3128 Book…" at bounding box center [1131, 492] width 293 height 54
click at [1039, 481] on h4 "[PERSON_NAME]" at bounding box center [1130, 492] width 260 height 20
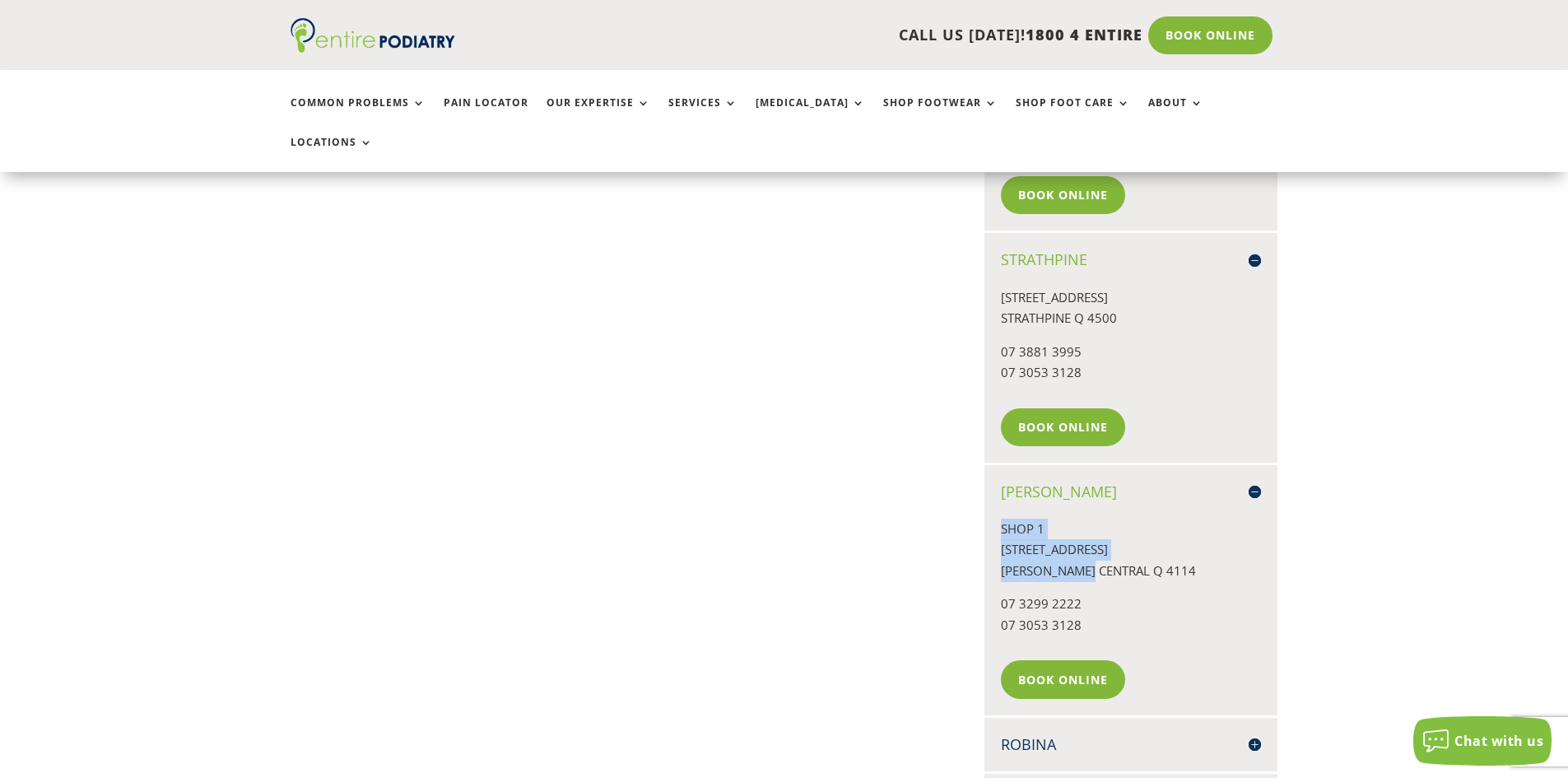
drag, startPoint x: 1001, startPoint y: 487, endPoint x: 1098, endPoint y: 527, distance: 104.9
click at [1098, 527] on p "SHOP 1 1 WEMBLEY ROAD LOGAN CENTRAL Q 4114" at bounding box center [1130, 556] width 260 height 76
copy p "SHOP 1 1 WEMBLEY ROAD LOGAN CENTRAL"
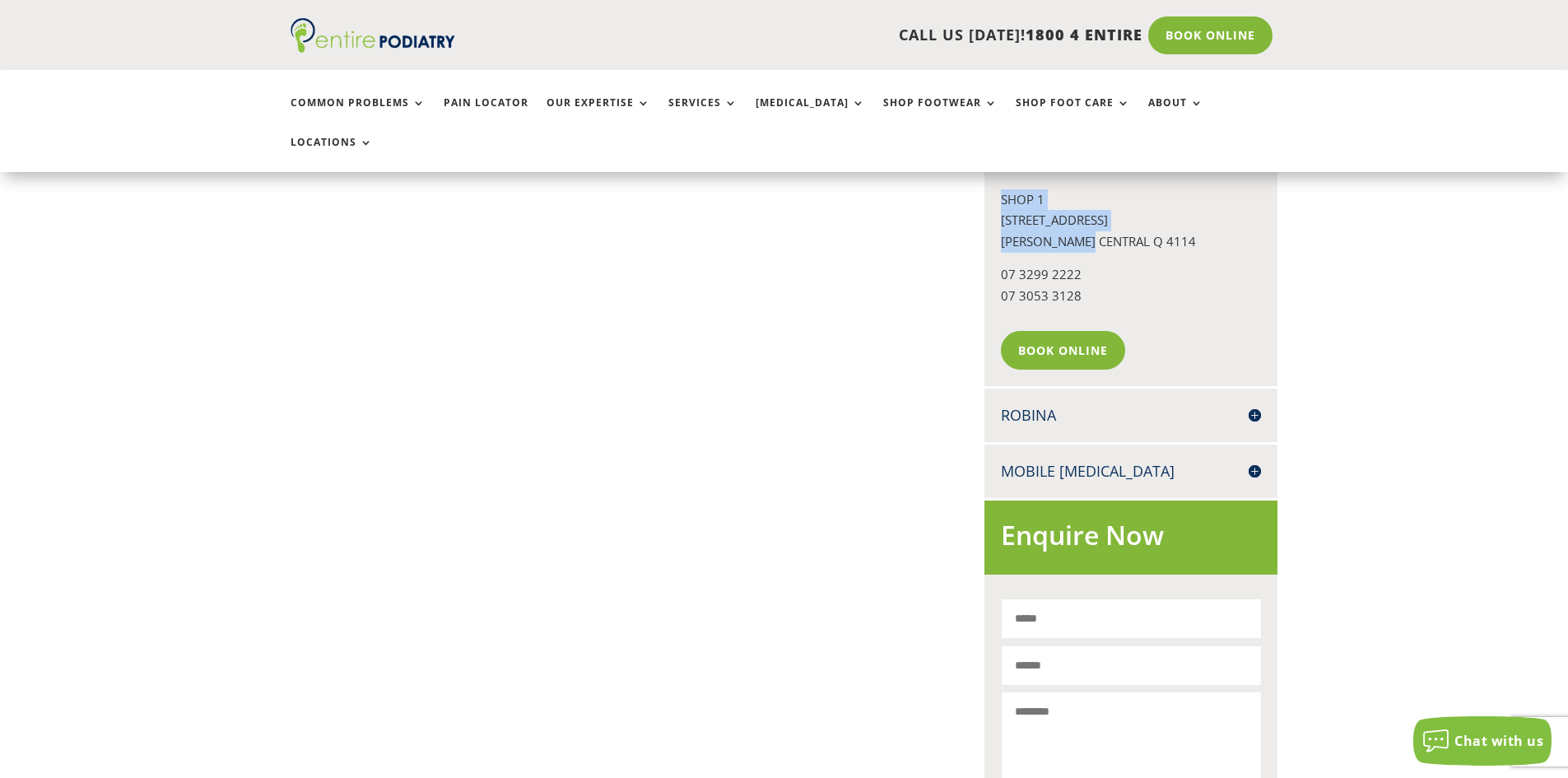
click at [1047, 406] on h4 "Robina" at bounding box center [1130, 416] width 260 height 20
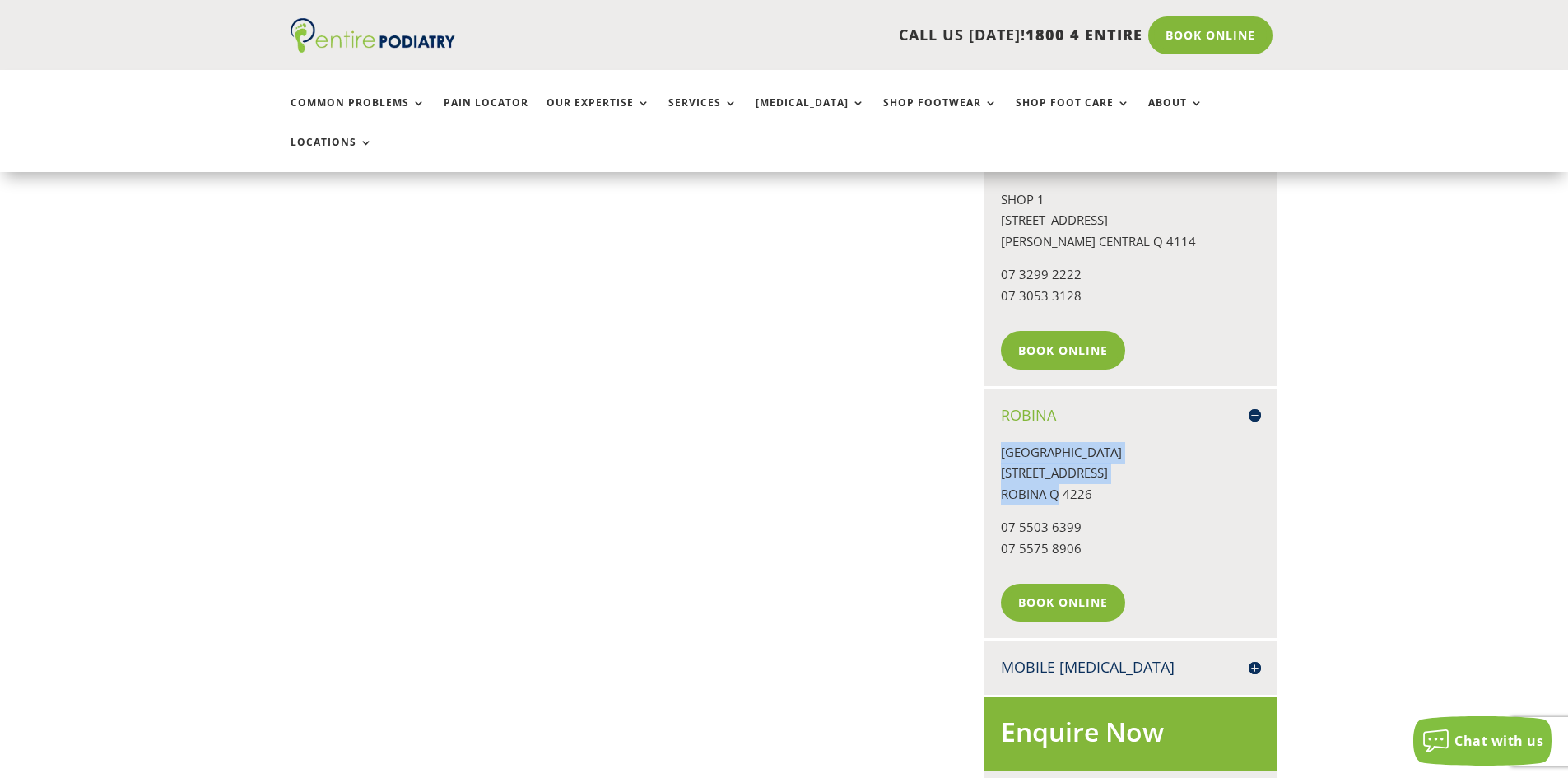
drag, startPoint x: 1002, startPoint y: 406, endPoint x: 1060, endPoint y: 450, distance: 72.8
click at [1060, 450] on p "EASY T MEDICAL CENTRE 42 SCOTTSDALE DRIVE ROBINA Q 4226" at bounding box center [1130, 480] width 260 height 76
click at [1043, 467] on p "EASY T MEDICAL CENTRE 42 SCOTTSDALE DRIVE ROBINA Q 4226" at bounding box center [1130, 480] width 260 height 76
click at [1051, 458] on p "EASY T MEDICAL CENTRE 42 SCOTTSDALE DRIVE ROBINA Q 4226" at bounding box center [1130, 480] width 260 height 76
drag, startPoint x: 1045, startPoint y: 456, endPoint x: 986, endPoint y: 426, distance: 66.2
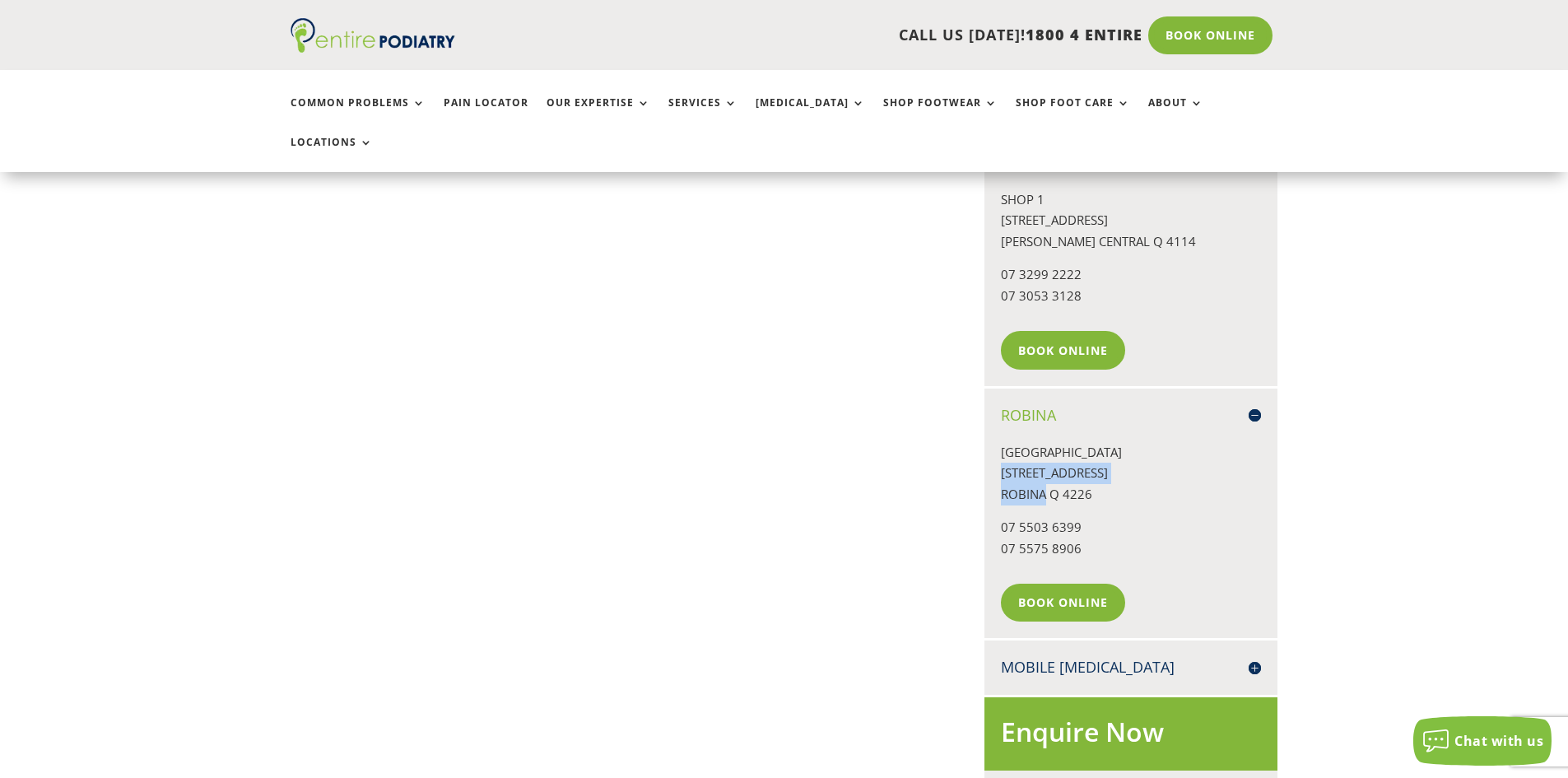
click at [986, 426] on div "Robina EASY T MEDICAL CENTRE 42 SCOTTSDALE DRIVE ROBINA Q 4226 07 5503 6399 07 …" at bounding box center [1131, 514] width 293 height 251
copy p "42 SCOTTSDALE DRIVE ROBINA"
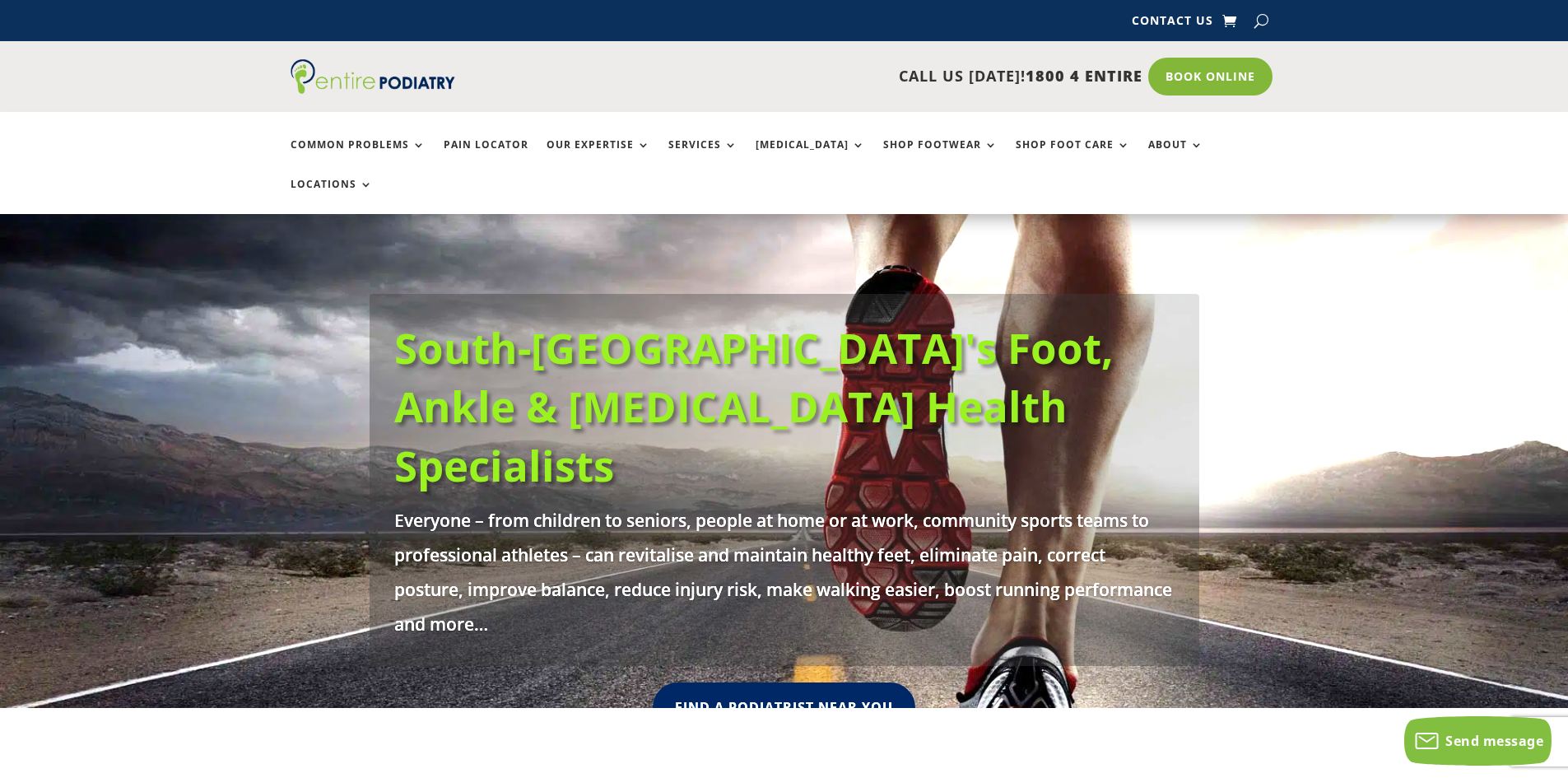
click at [903, 139] on link "Shop Footwear" at bounding box center [940, 157] width 114 height 36
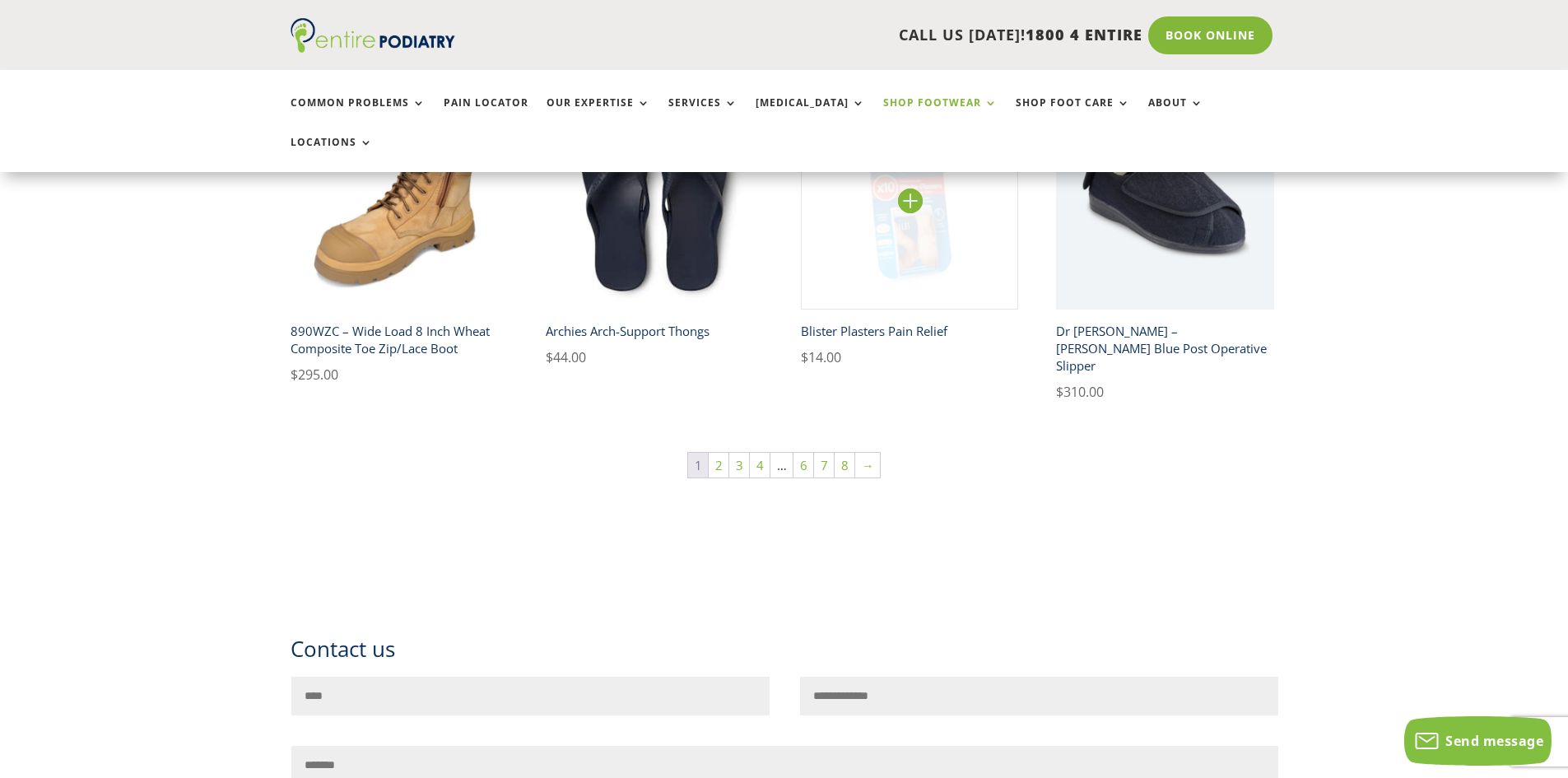
scroll to position [1054, 0]
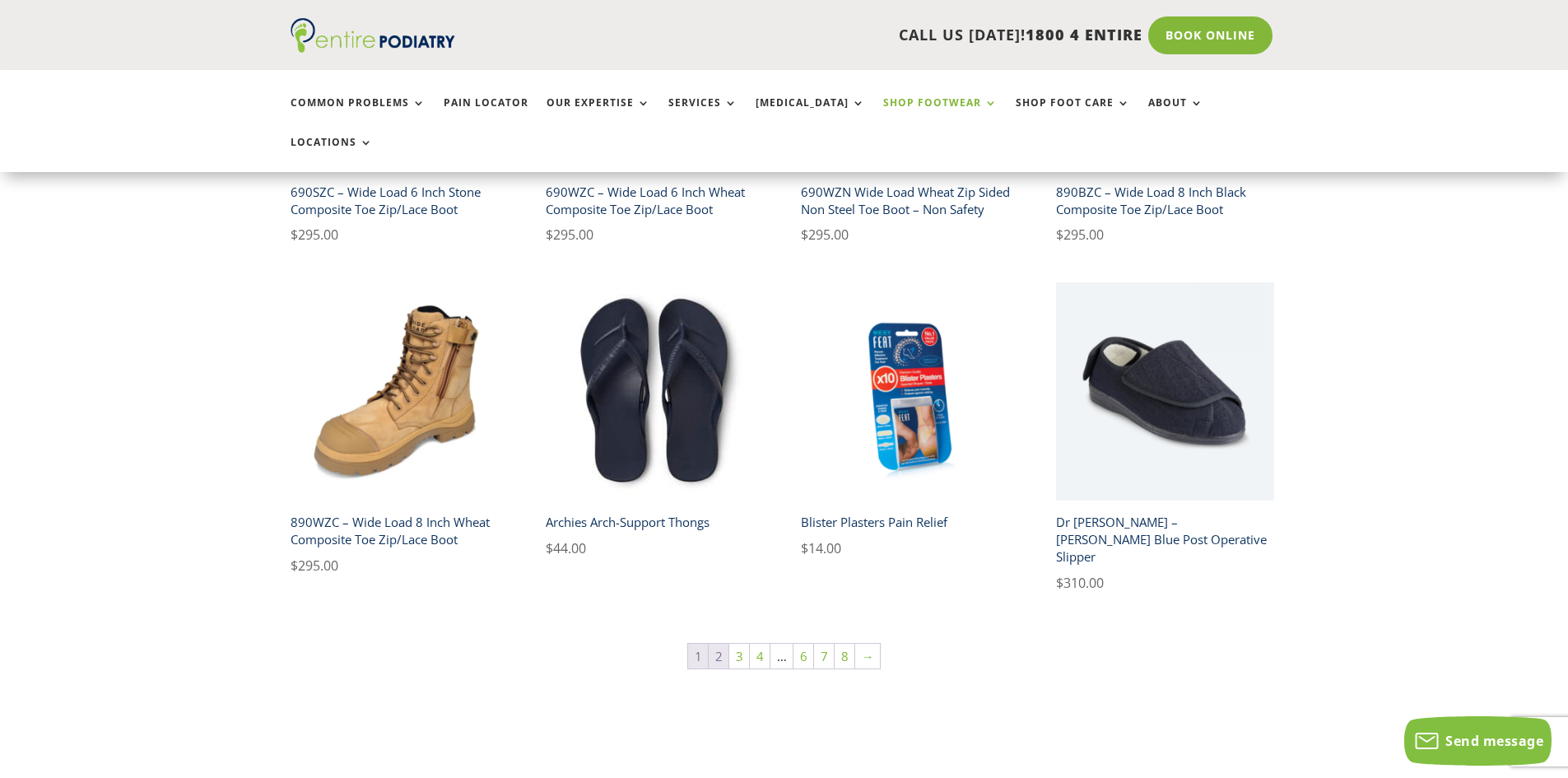
click at [723, 644] on link "2" at bounding box center [718, 656] width 20 height 25
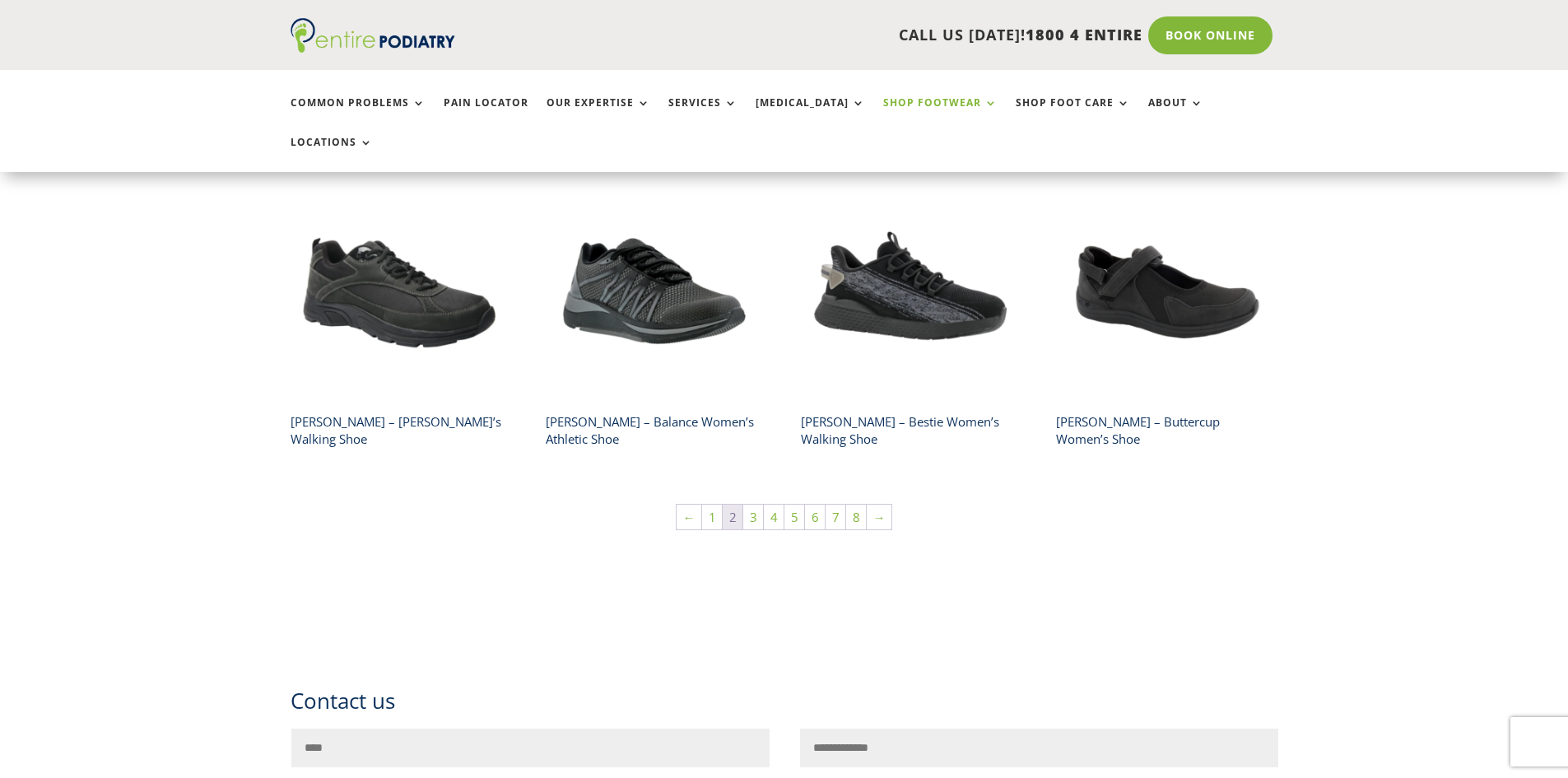
scroll to position [1187, 0]
